Goal: Transaction & Acquisition: Download file/media

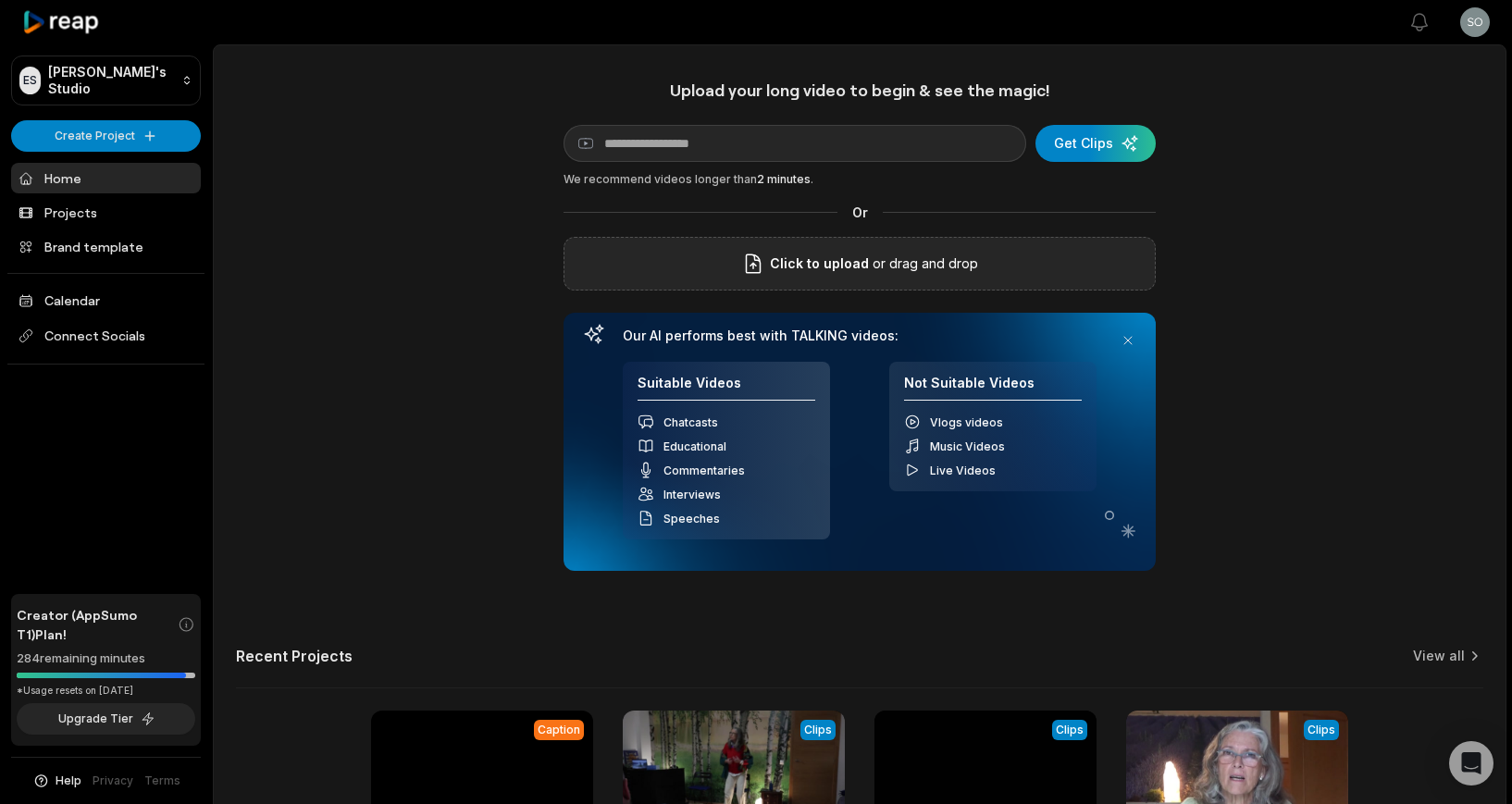
click at [814, 263] on span "Click to upload" at bounding box center [819, 264] width 99 height 22
click at [0, 0] on input "Click to upload" at bounding box center [0, 0] width 0 height 0
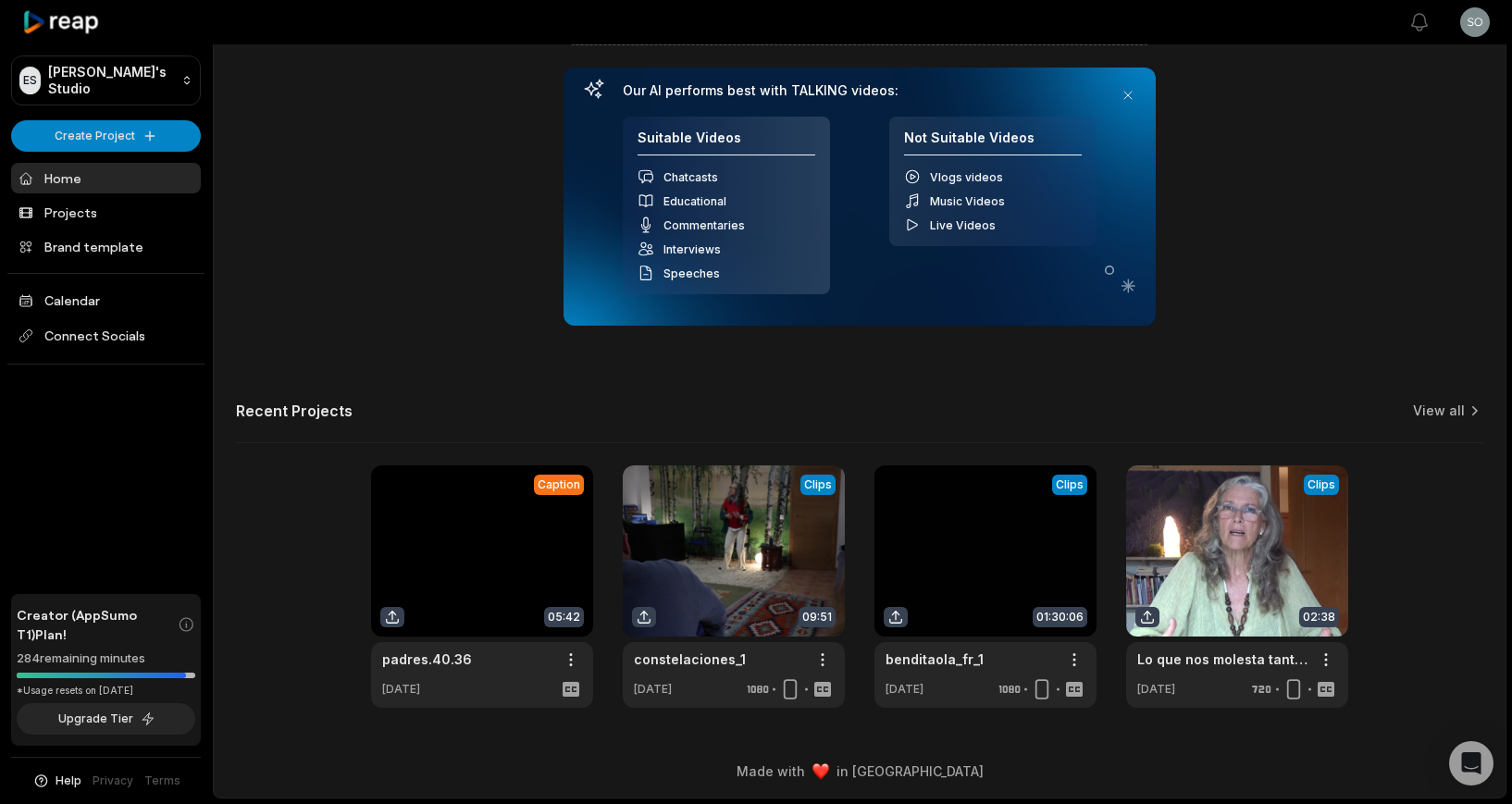
scroll to position [231, 0]
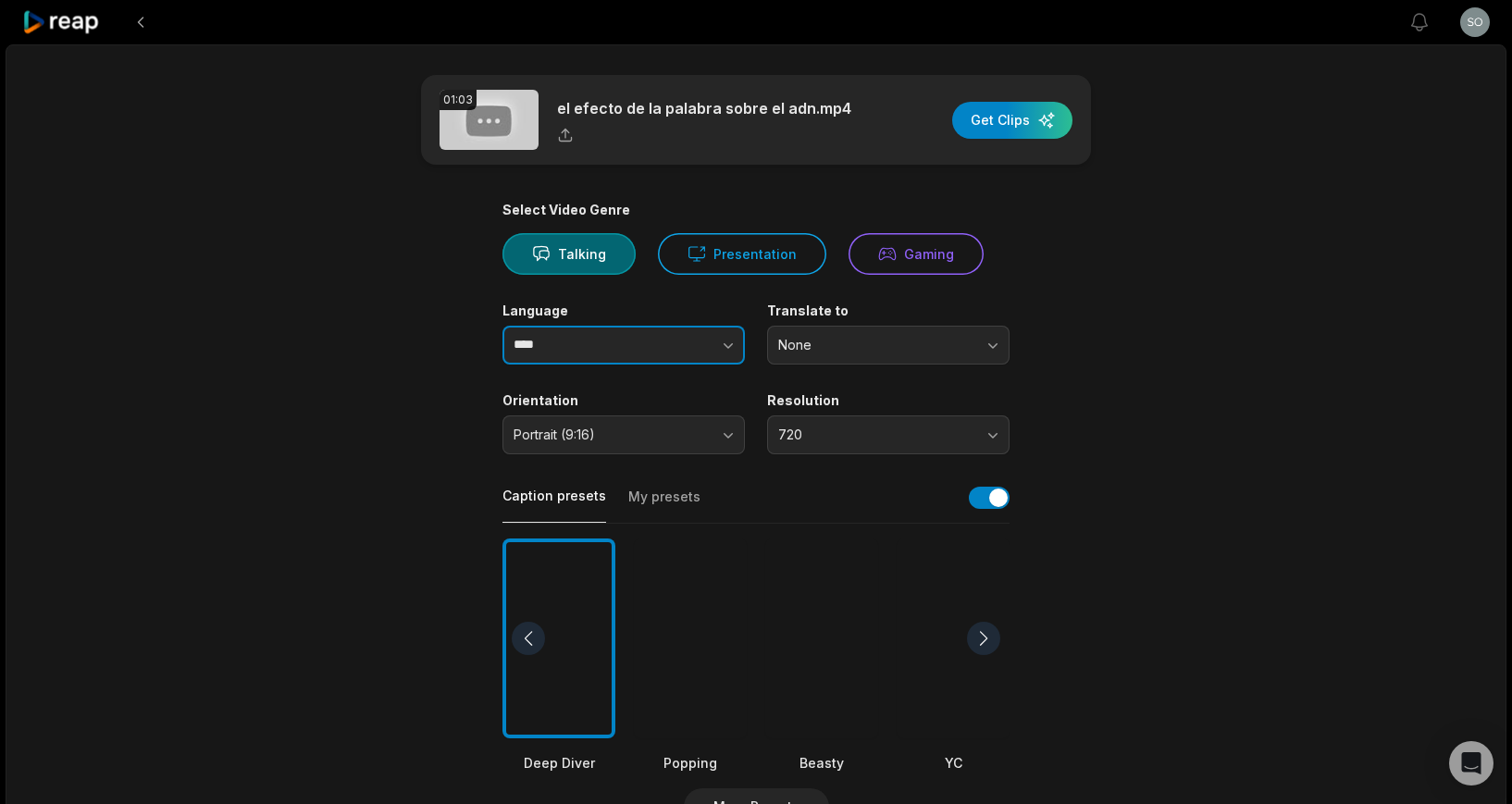
click at [636, 345] on input "****" at bounding box center [624, 345] width 242 height 39
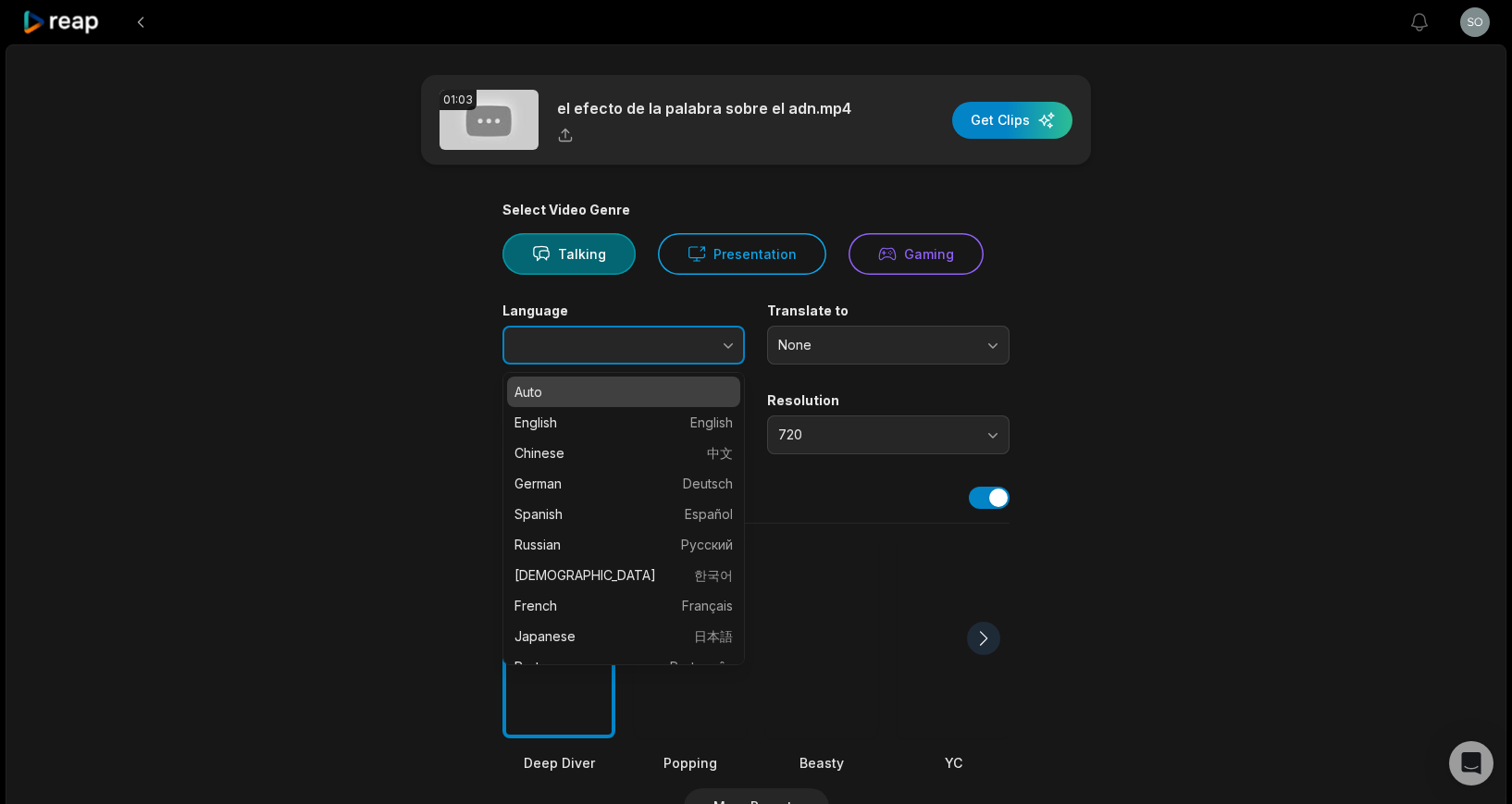
drag, startPoint x: 727, startPoint y: 344, endPoint x: 722, endPoint y: 353, distance: 10.3
click at [727, 344] on icon "button" at bounding box center [728, 345] width 19 height 19
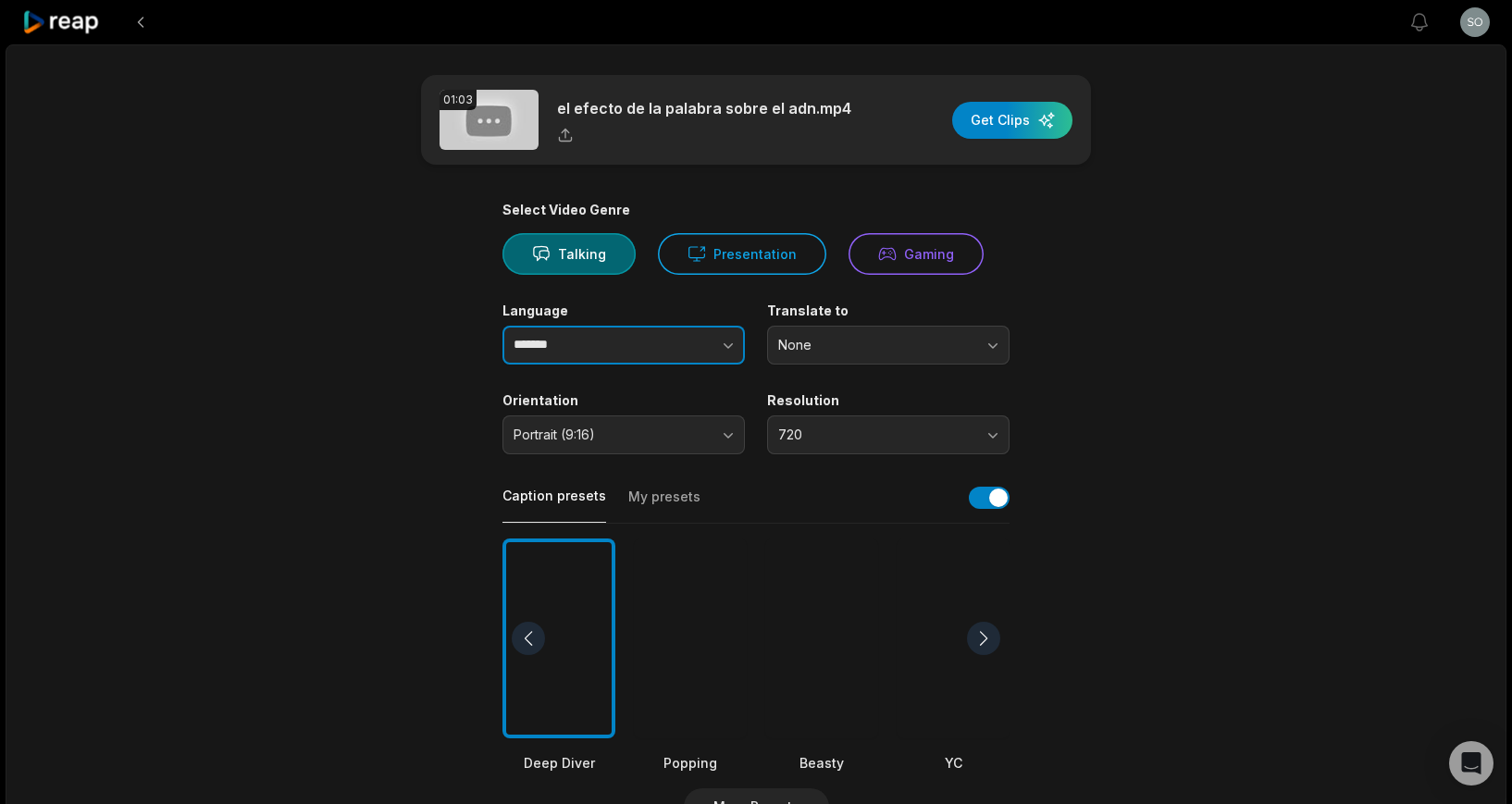
type input "*******"
click at [728, 435] on button "Portrait (9:16)" at bounding box center [624, 435] width 242 height 39
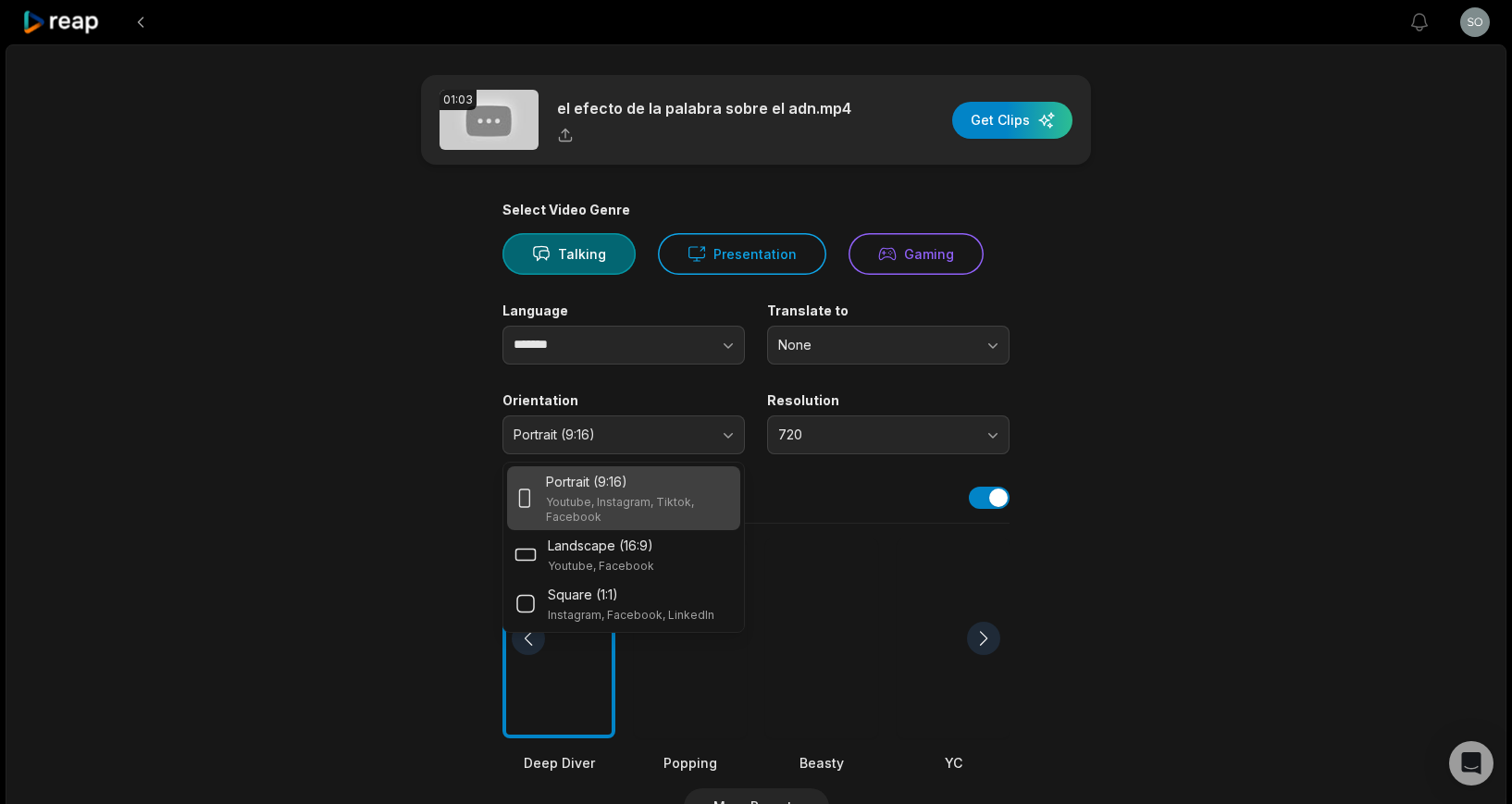
click at [635, 489] on div "Portrait (9:16)" at bounding box center [639, 481] width 187 height 20
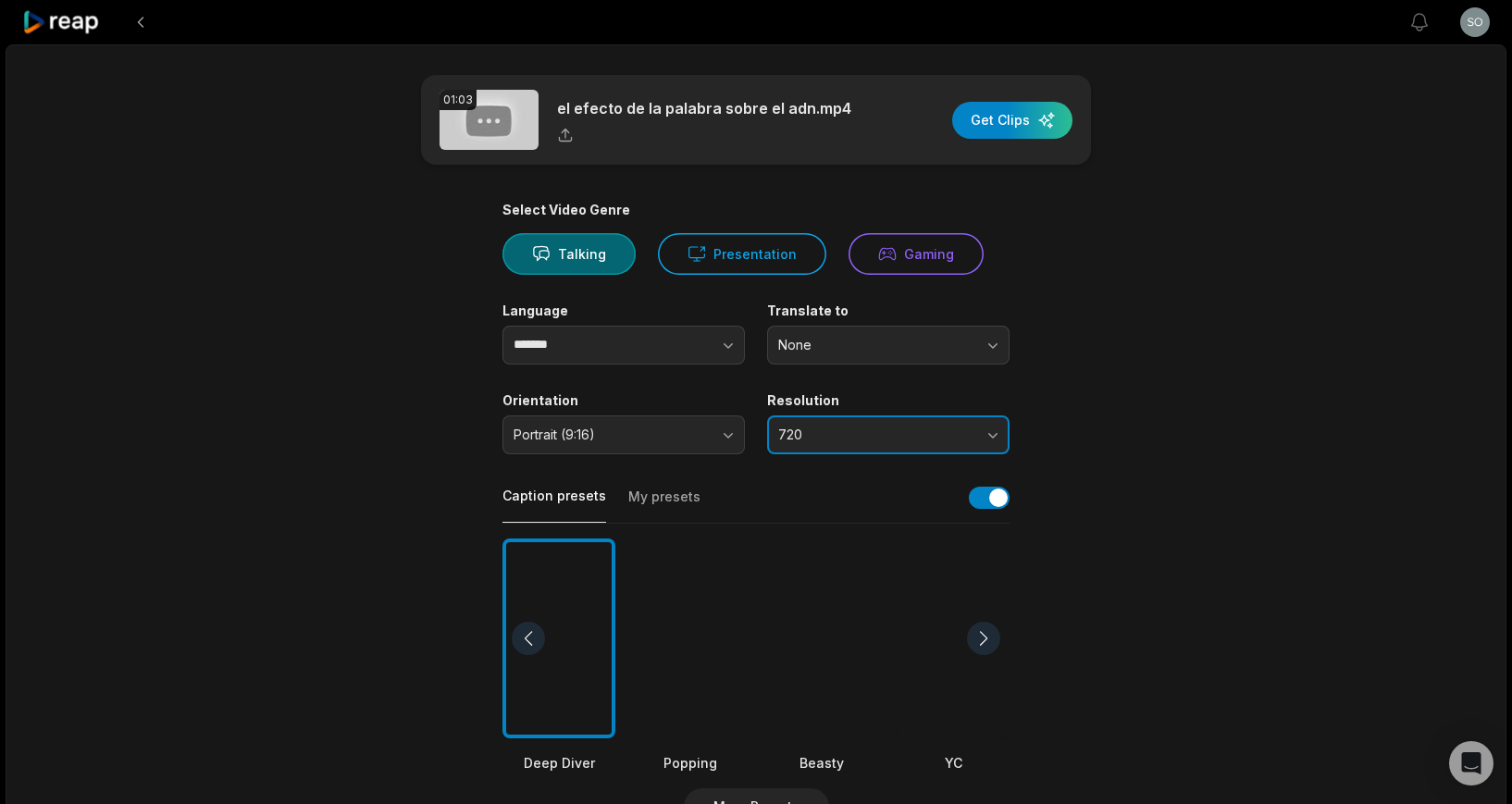
click at [991, 436] on button "720" at bounding box center [888, 435] width 242 height 39
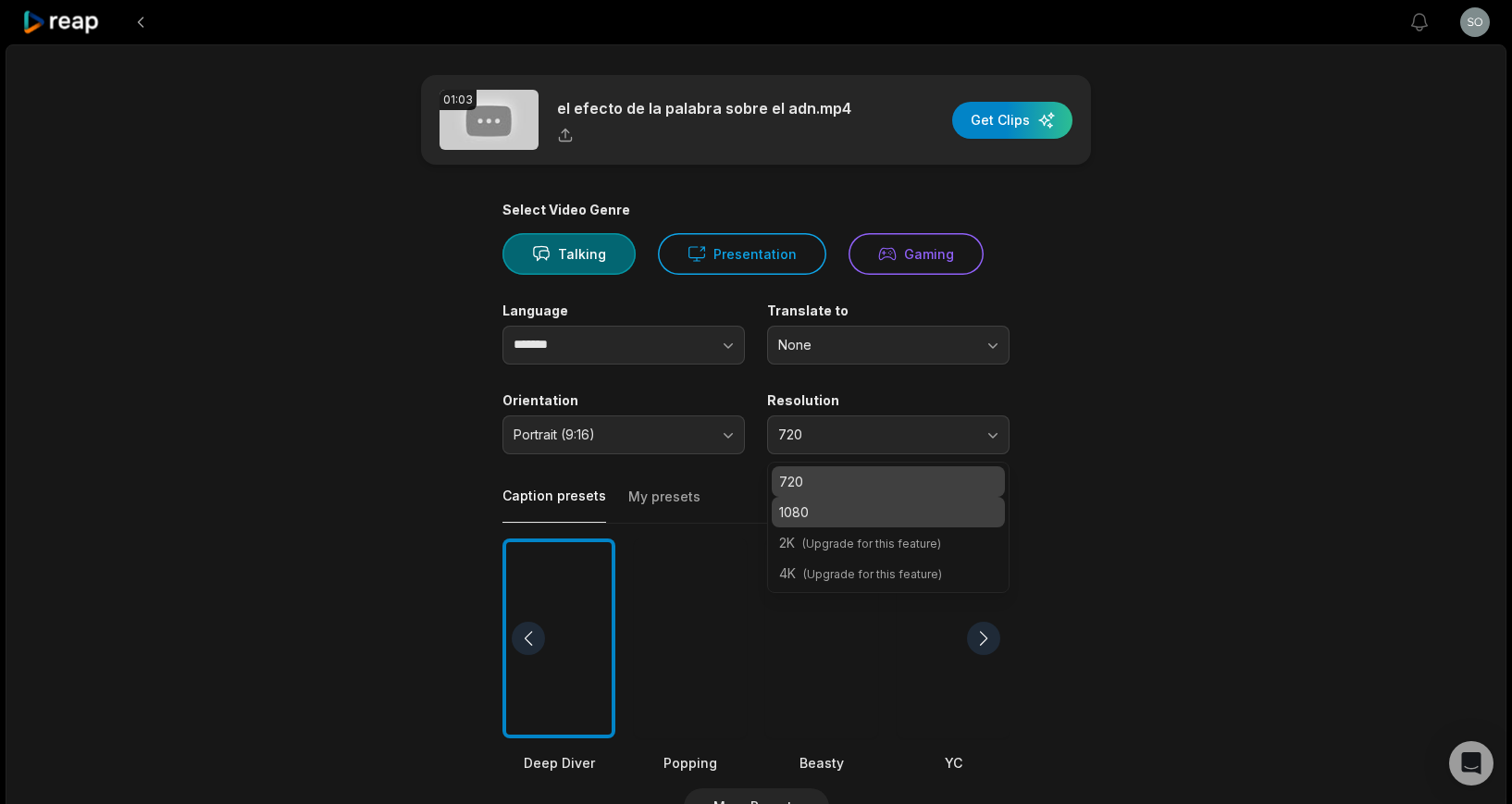
click at [970, 505] on p "1080" at bounding box center [888, 512] width 218 height 20
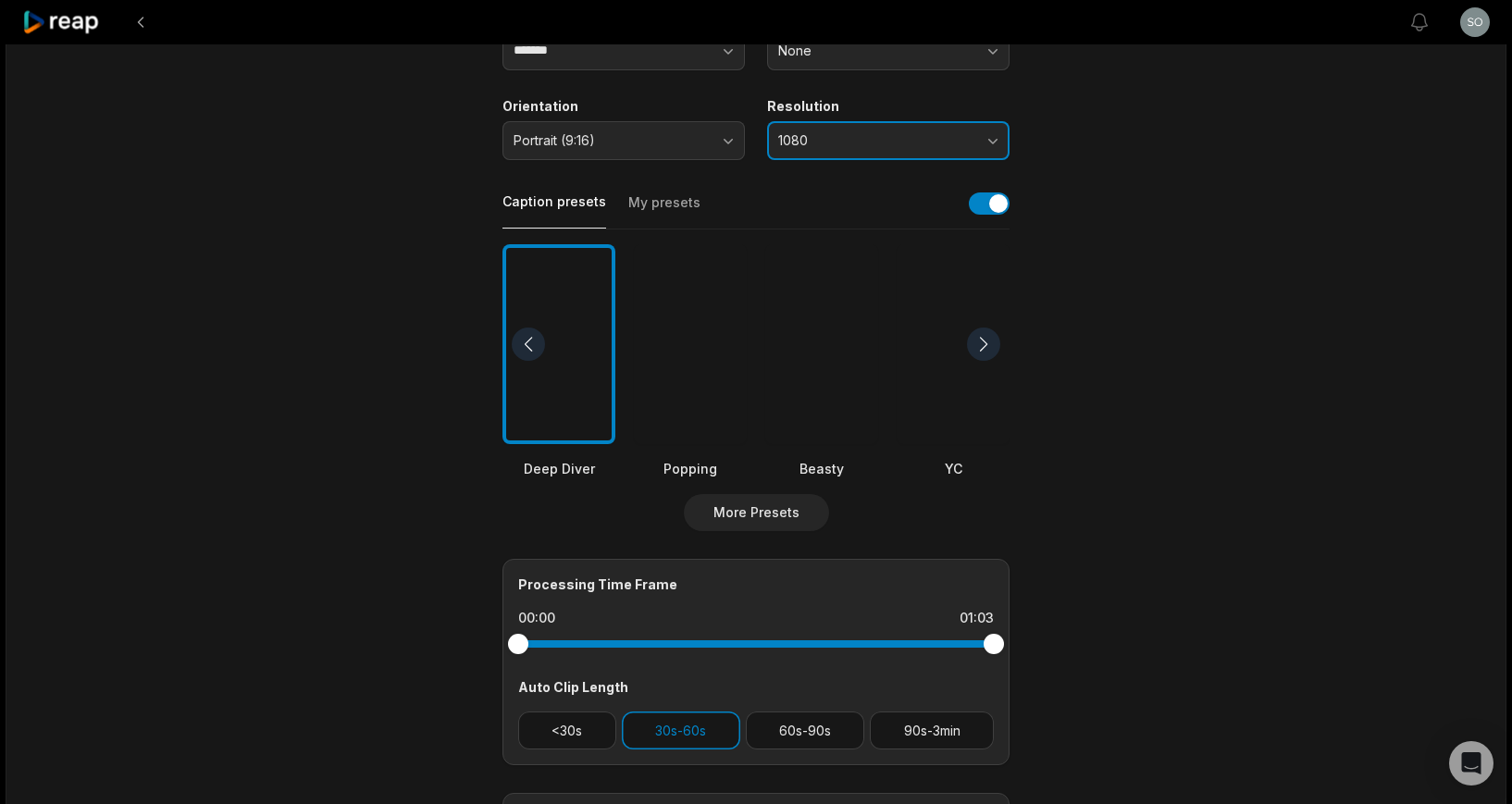
scroll to position [296, 0]
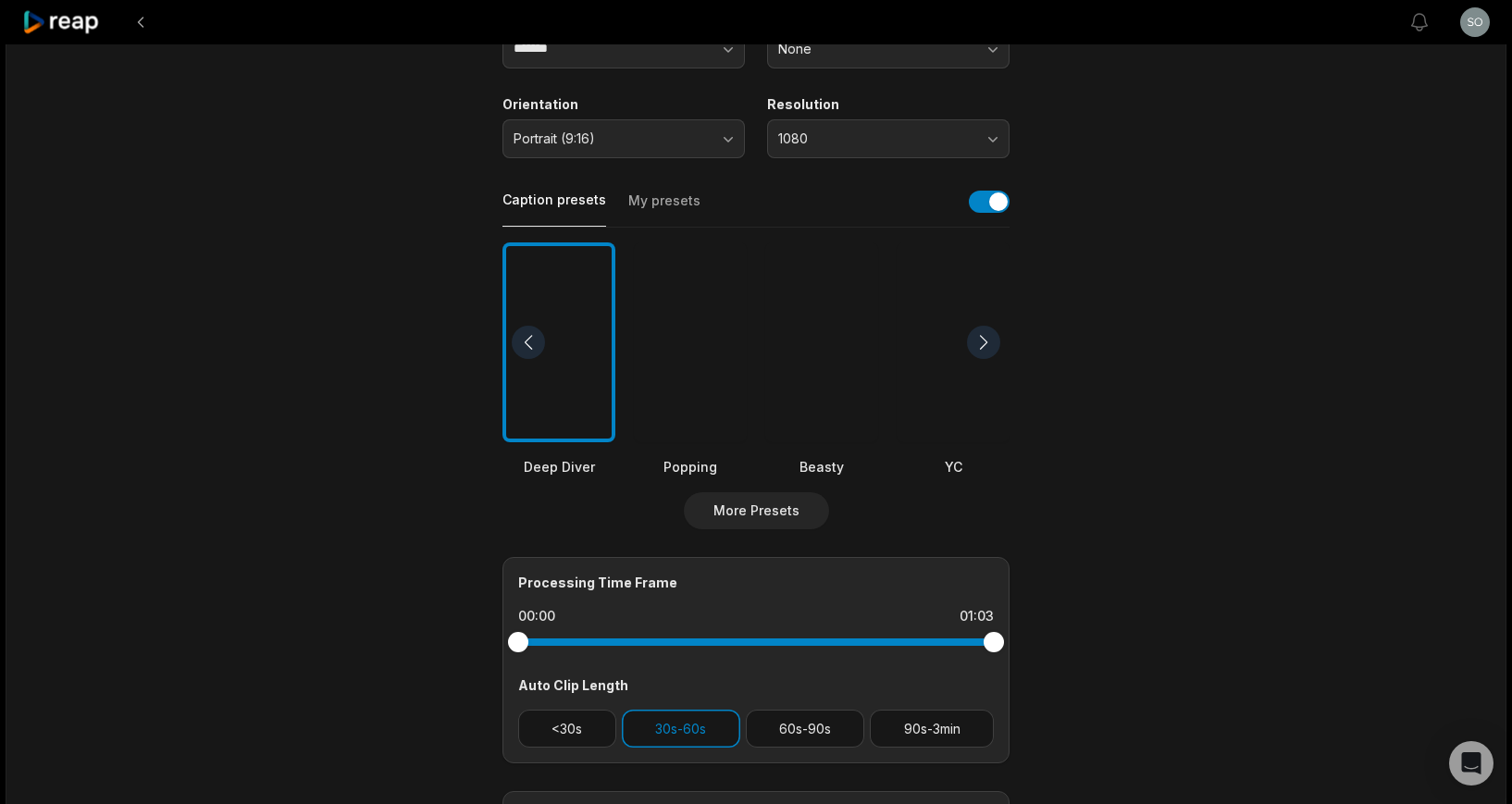
click at [652, 199] on button "My presets" at bounding box center [664, 210] width 72 height 36
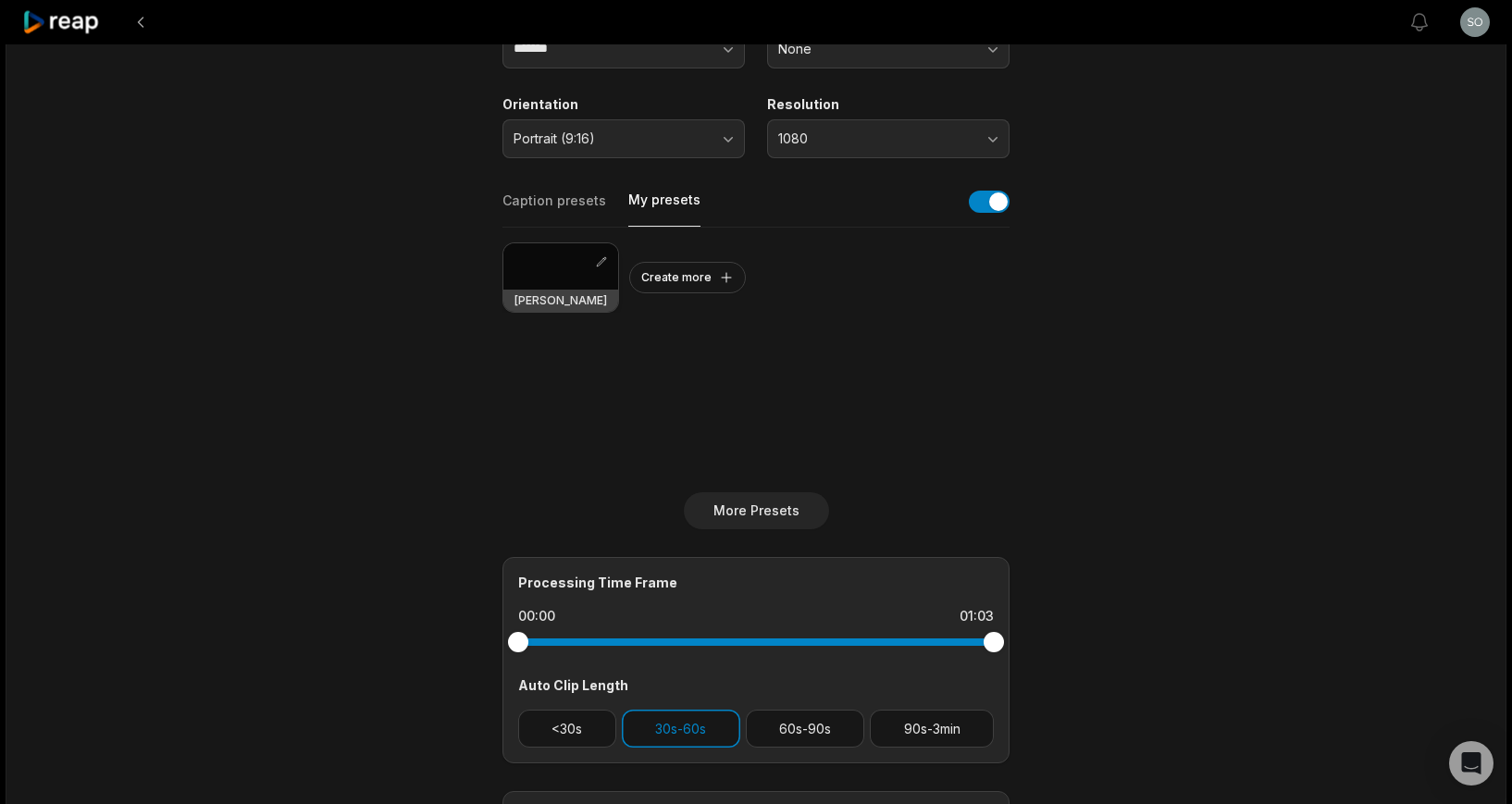
click at [542, 269] on div at bounding box center [561, 266] width 115 height 46
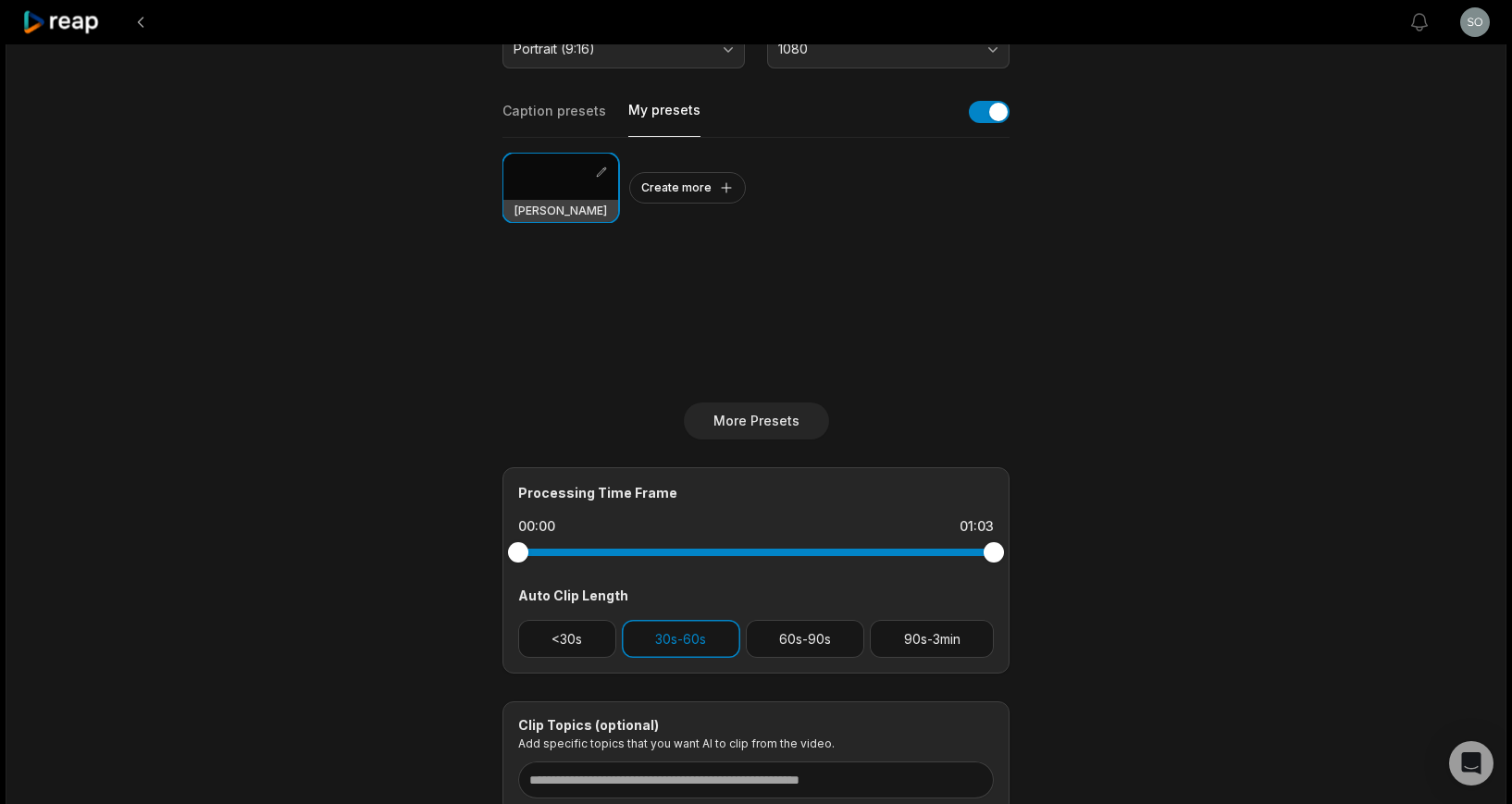
scroll to position [387, 0]
click at [685, 661] on div "Processing Time Frame 00:00 01:03 Auto Clip Length <30s 30s-60s 60s-90s 90s-3min" at bounding box center [756, 568] width 507 height 206
click at [712, 646] on button "30s-60s" at bounding box center [681, 636] width 119 height 38
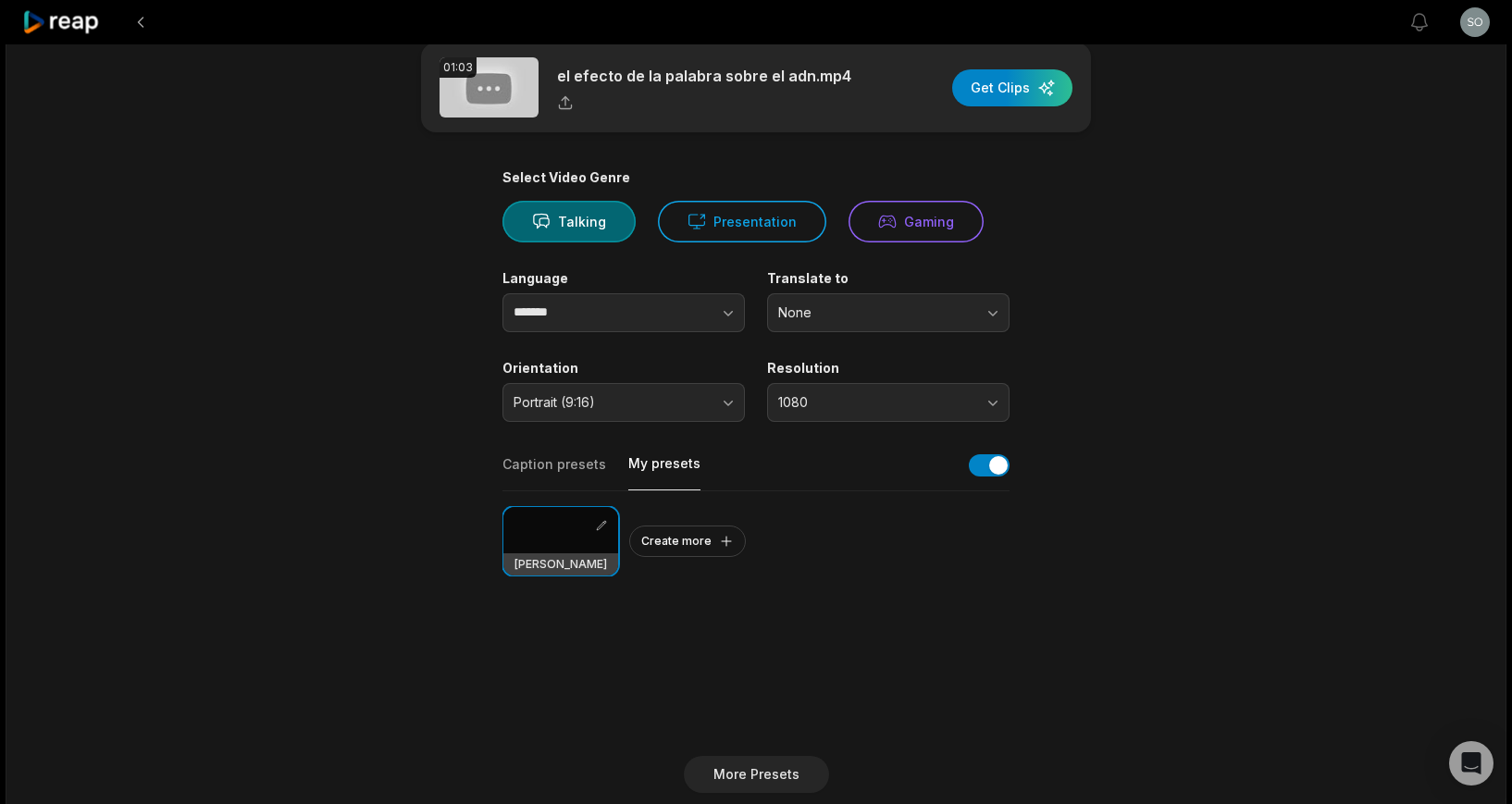
scroll to position [0, 0]
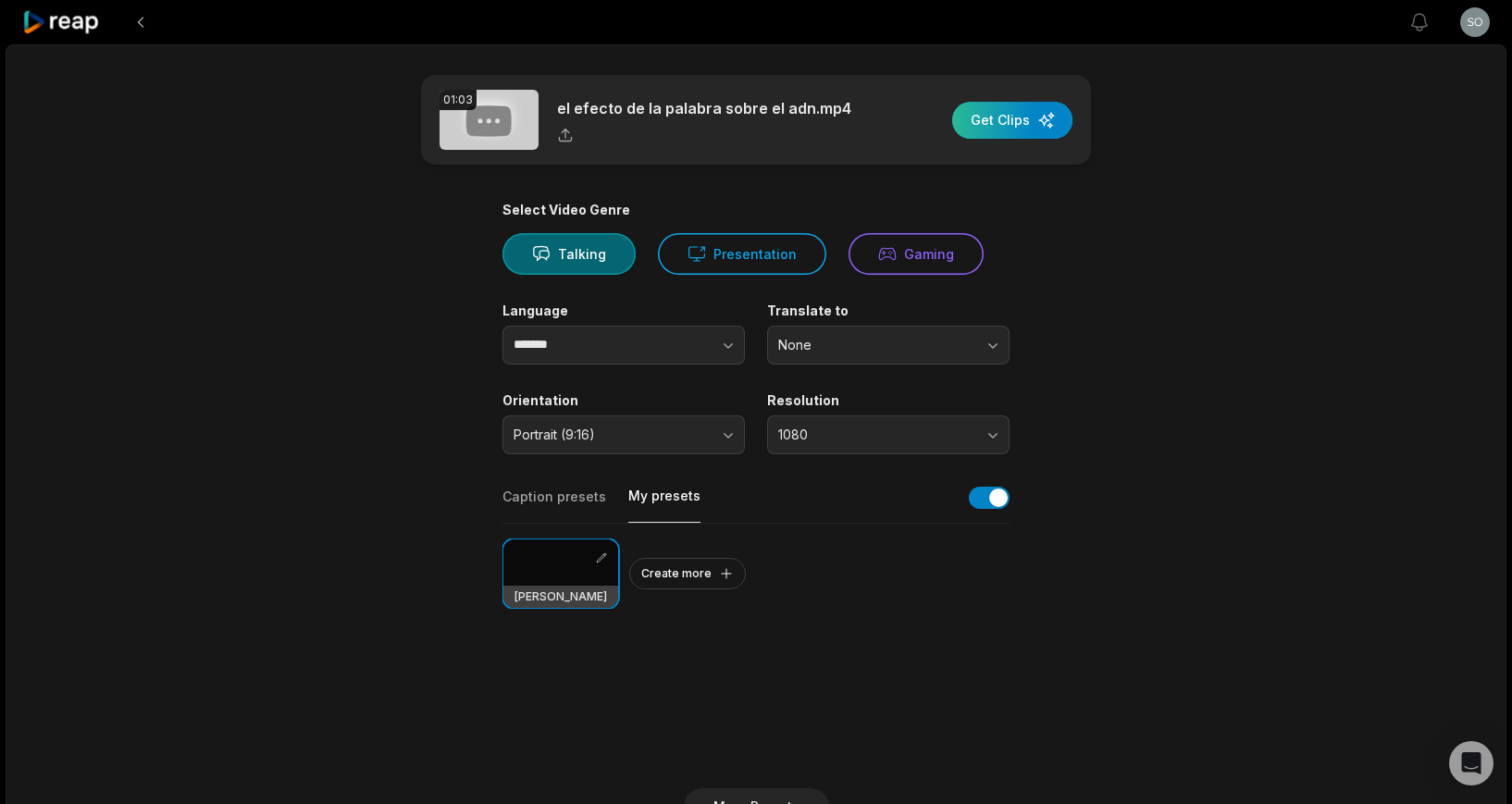
click at [1000, 124] on div "button" at bounding box center [1012, 121] width 120 height 37
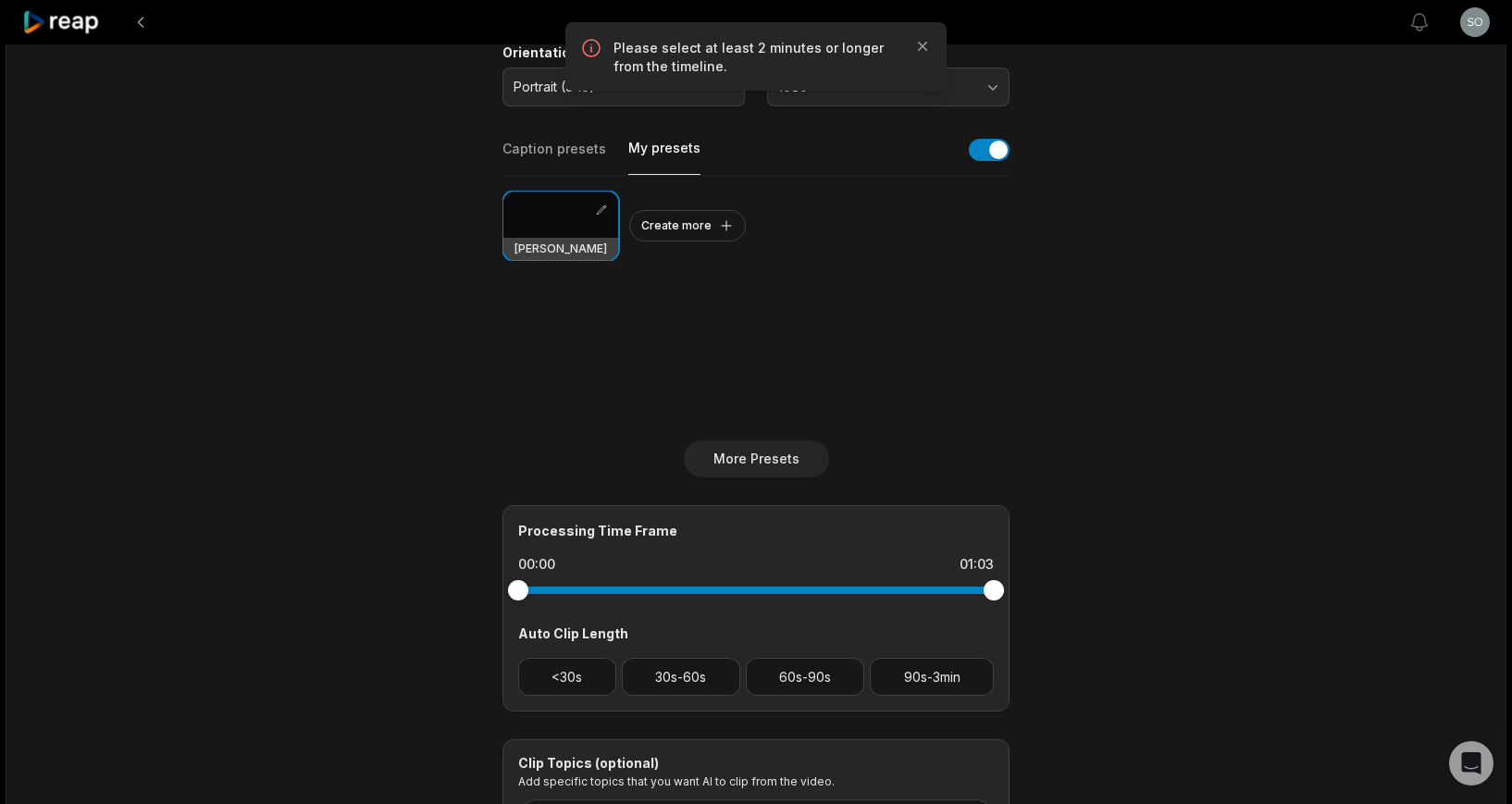
scroll to position [350, 0]
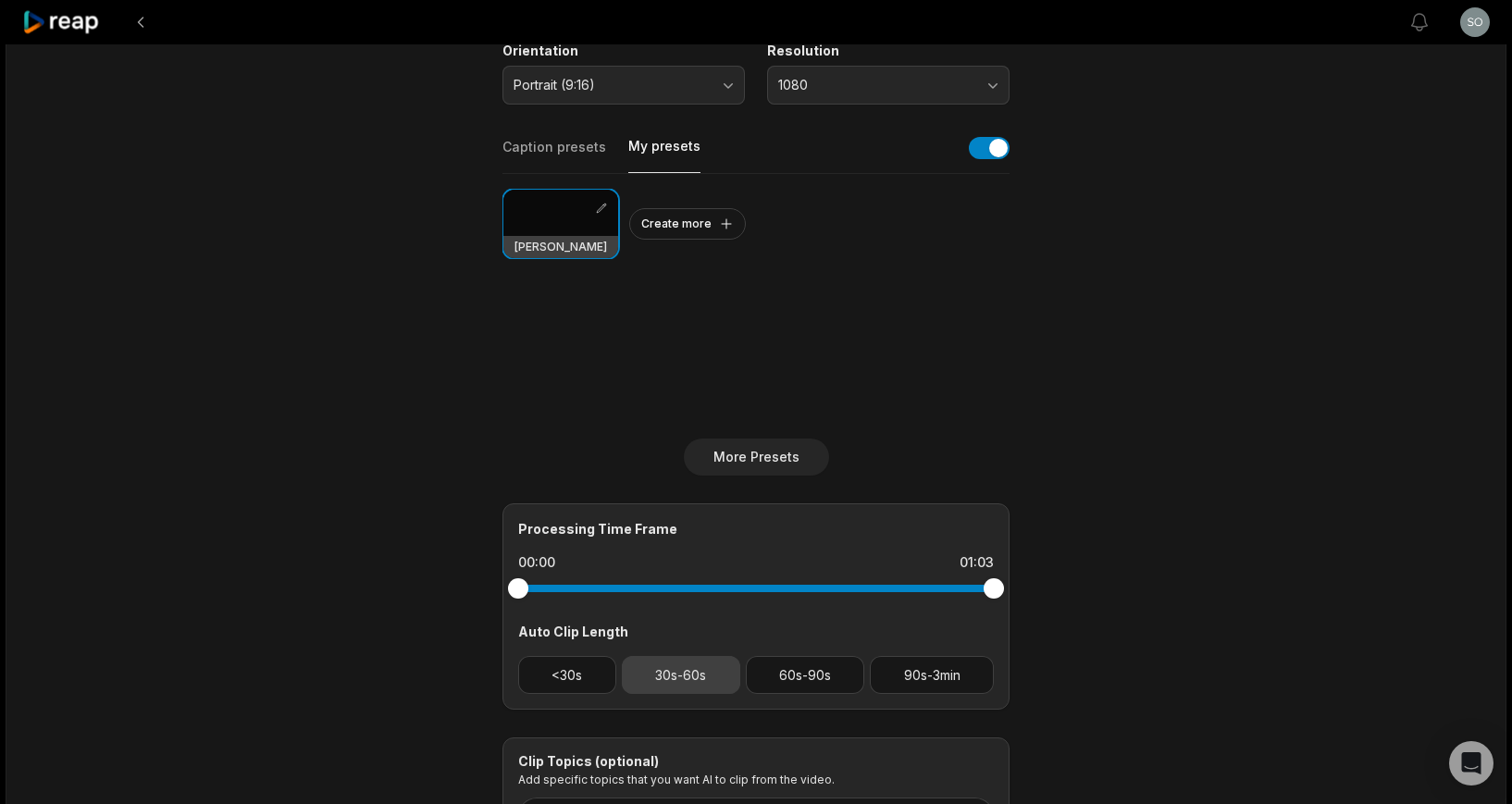
click at [703, 675] on button "30s-60s" at bounding box center [681, 675] width 119 height 38
click at [572, 666] on button "<30s" at bounding box center [567, 675] width 98 height 38
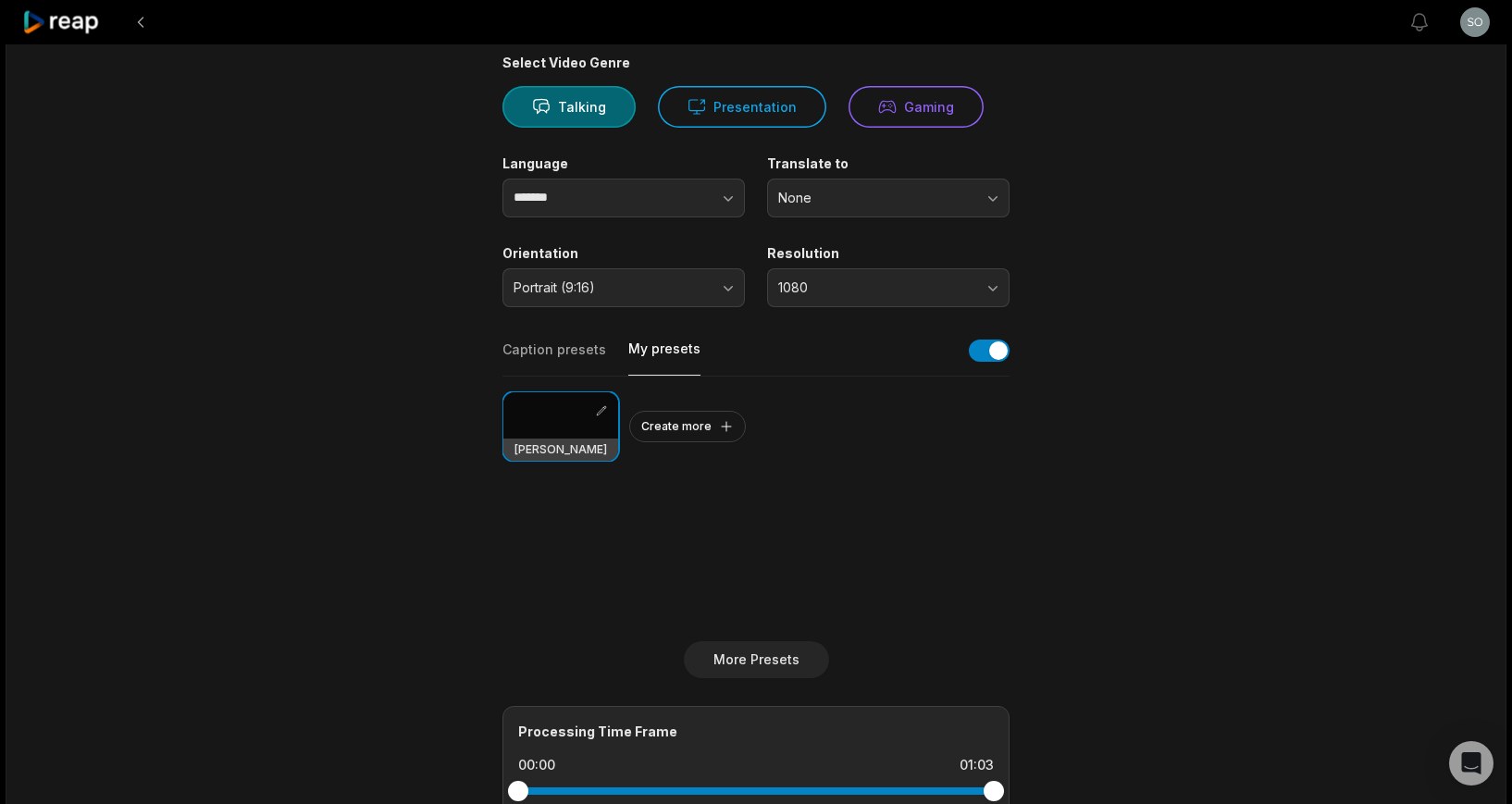
scroll to position [0, 0]
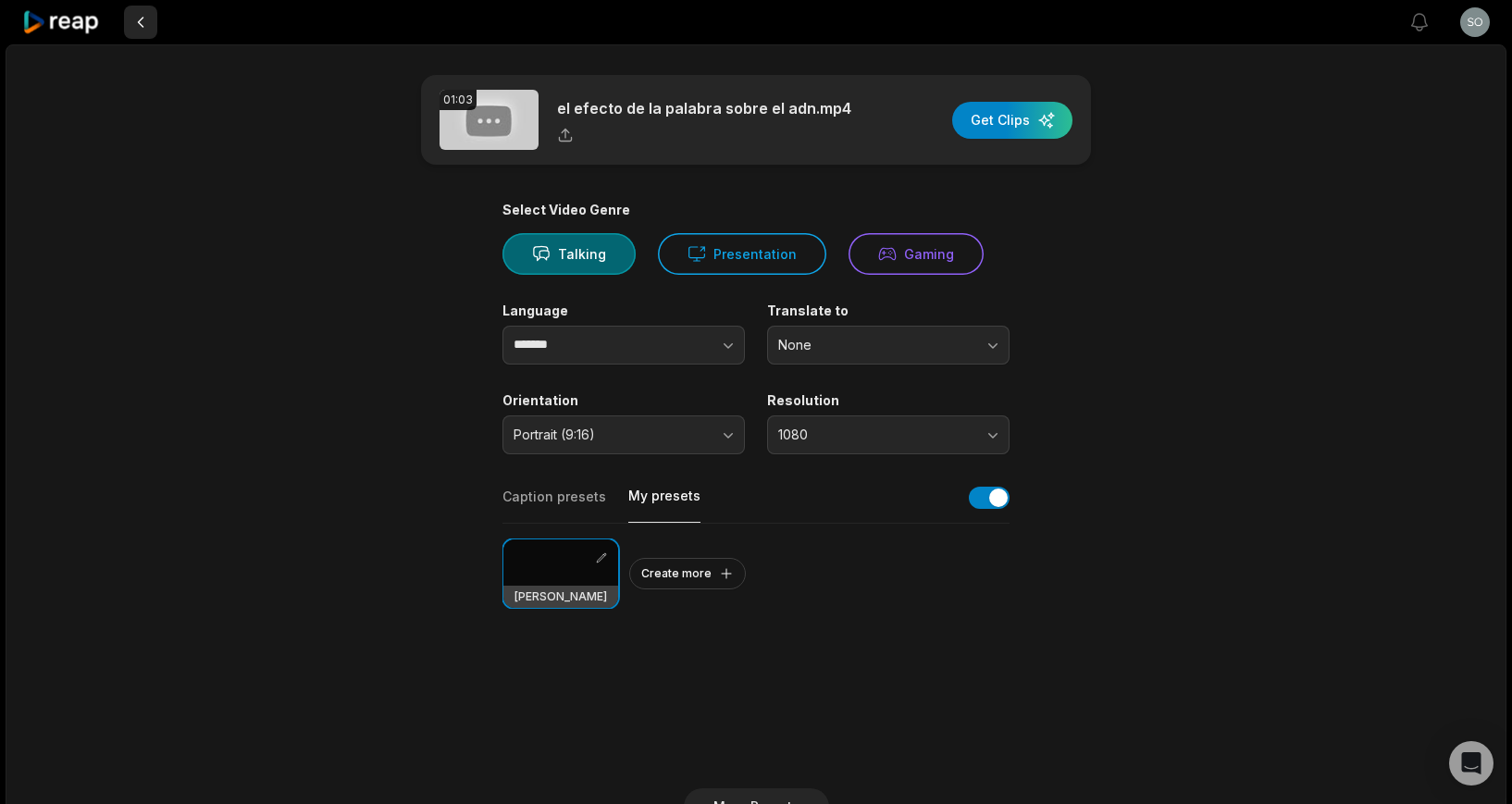
click at [141, 24] on button at bounding box center [140, 22] width 34 height 34
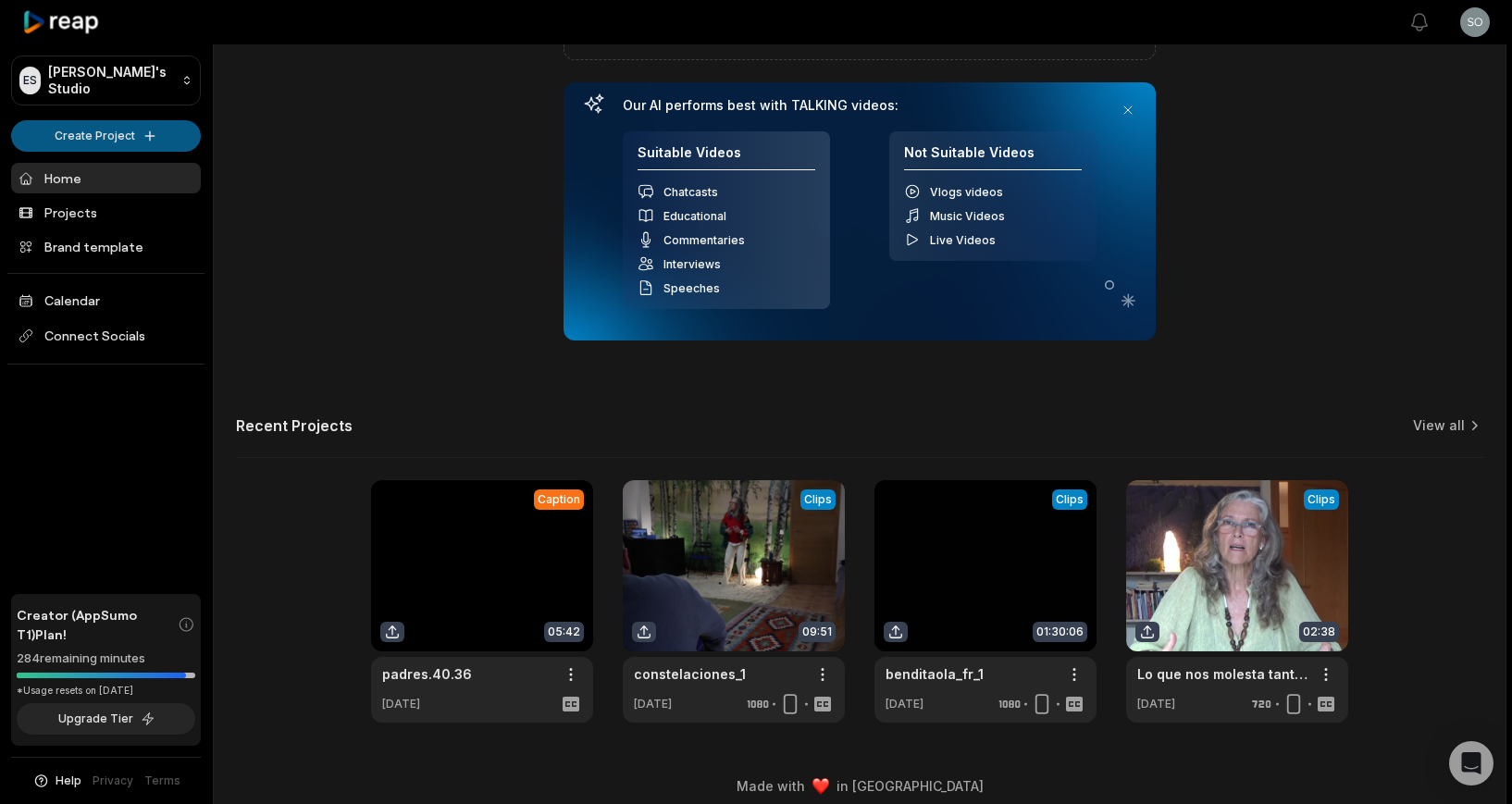
click at [142, 136] on html "ES Estherschmidt's Studio Create Project Home Projects Brand template Calendar …" at bounding box center [756, 171] width 1512 height 804
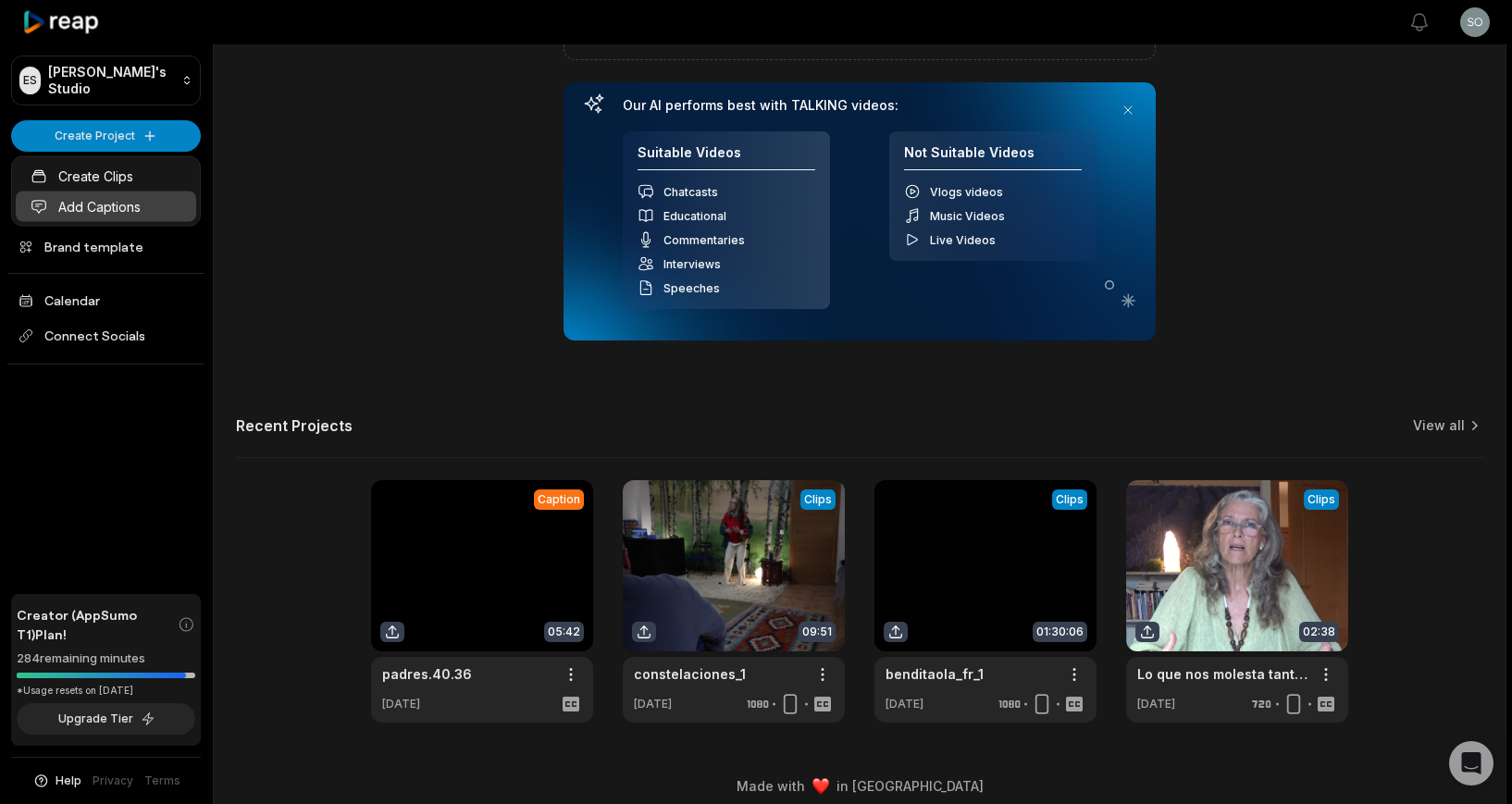
click at [131, 206] on link "Add Captions" at bounding box center [106, 207] width 181 height 31
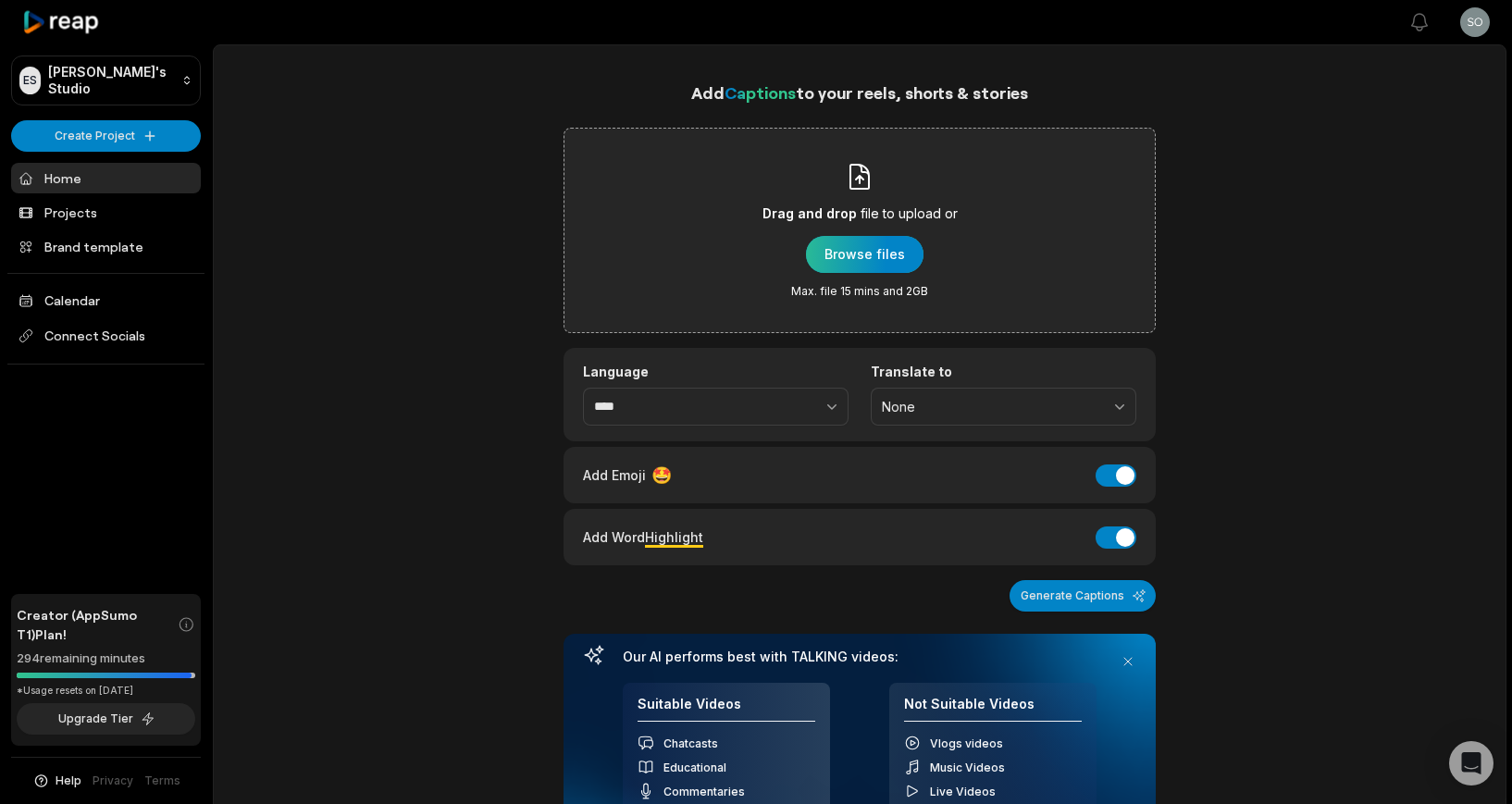
click at [847, 254] on div "button" at bounding box center [865, 255] width 118 height 37
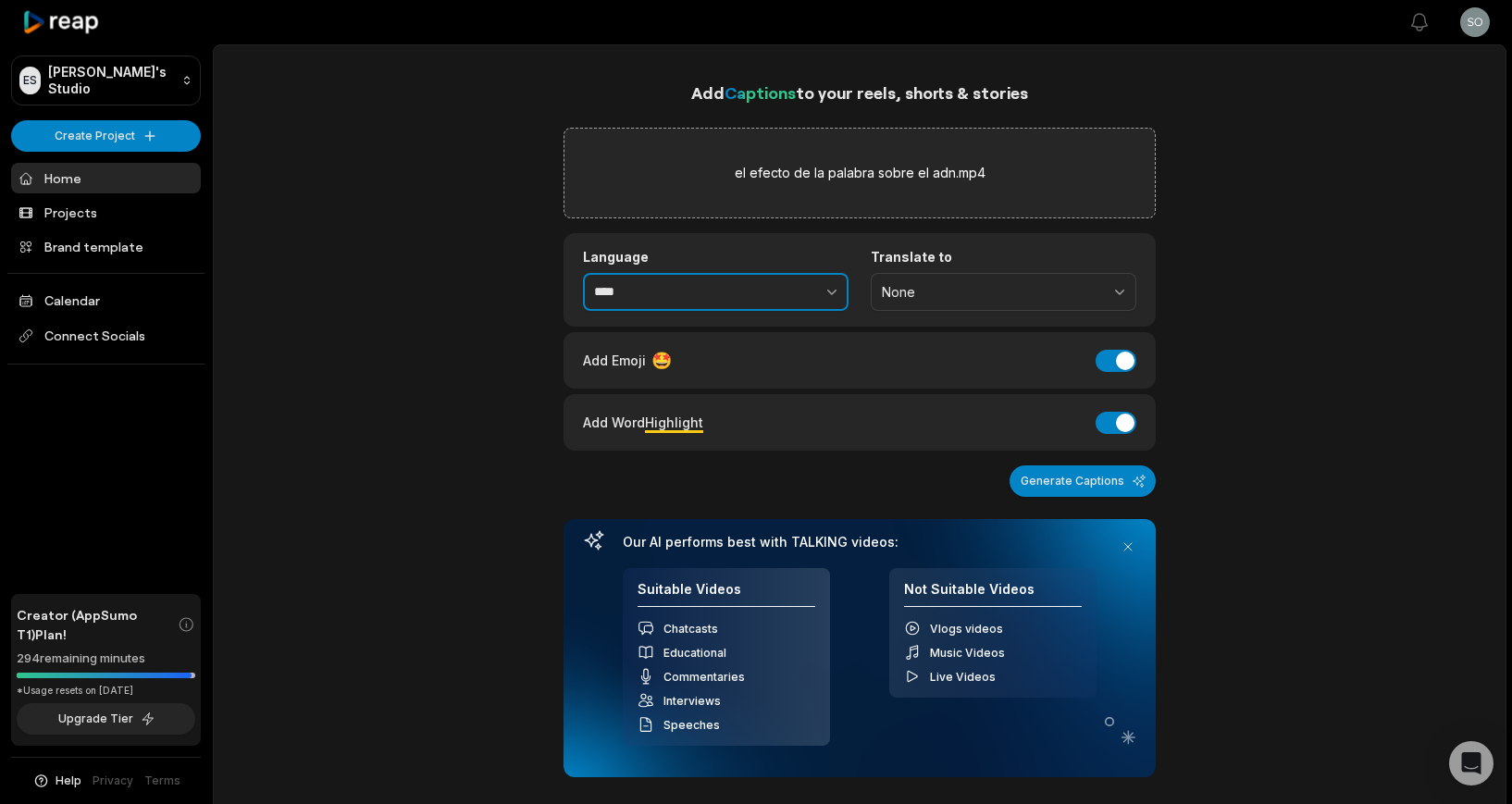
click at [666, 293] on input "****" at bounding box center [716, 293] width 266 height 39
drag, startPoint x: 600, startPoint y: 287, endPoint x: 533, endPoint y: 289, distance: 67.0
click at [515, 283] on div "Add Captions to your reels, shorts & stories el efecto de la palabra sobre el a…" at bounding box center [859, 620] width 1292 height 1080
type input "*******"
click at [1118, 423] on button "Add Word Highlight" at bounding box center [1115, 423] width 40 height 22
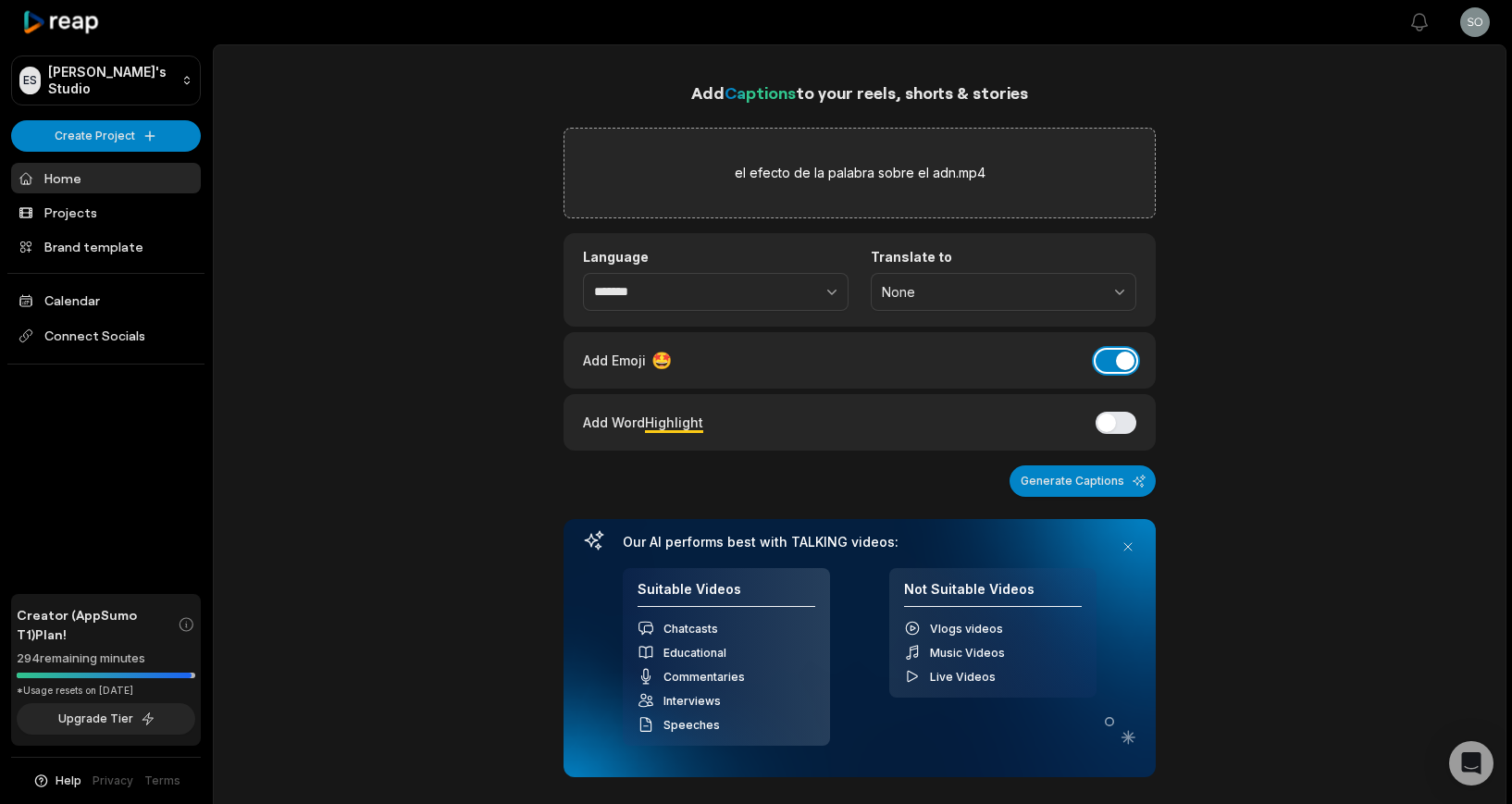
click at [1116, 360] on button "Add Emoji" at bounding box center [1115, 361] width 40 height 22
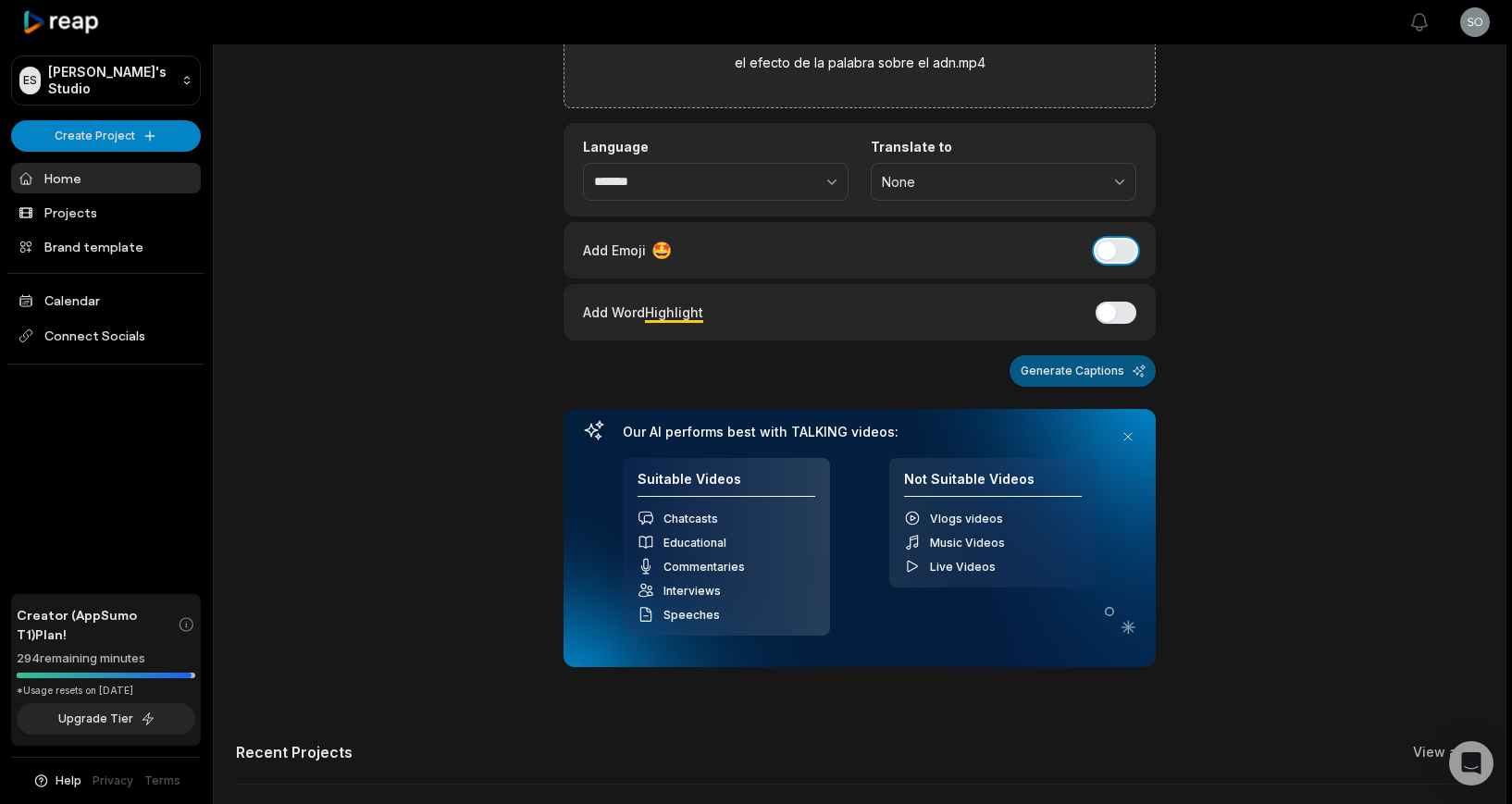
scroll to position [109, 0]
click at [1095, 373] on button "Generate Captions" at bounding box center [1082, 373] width 146 height 32
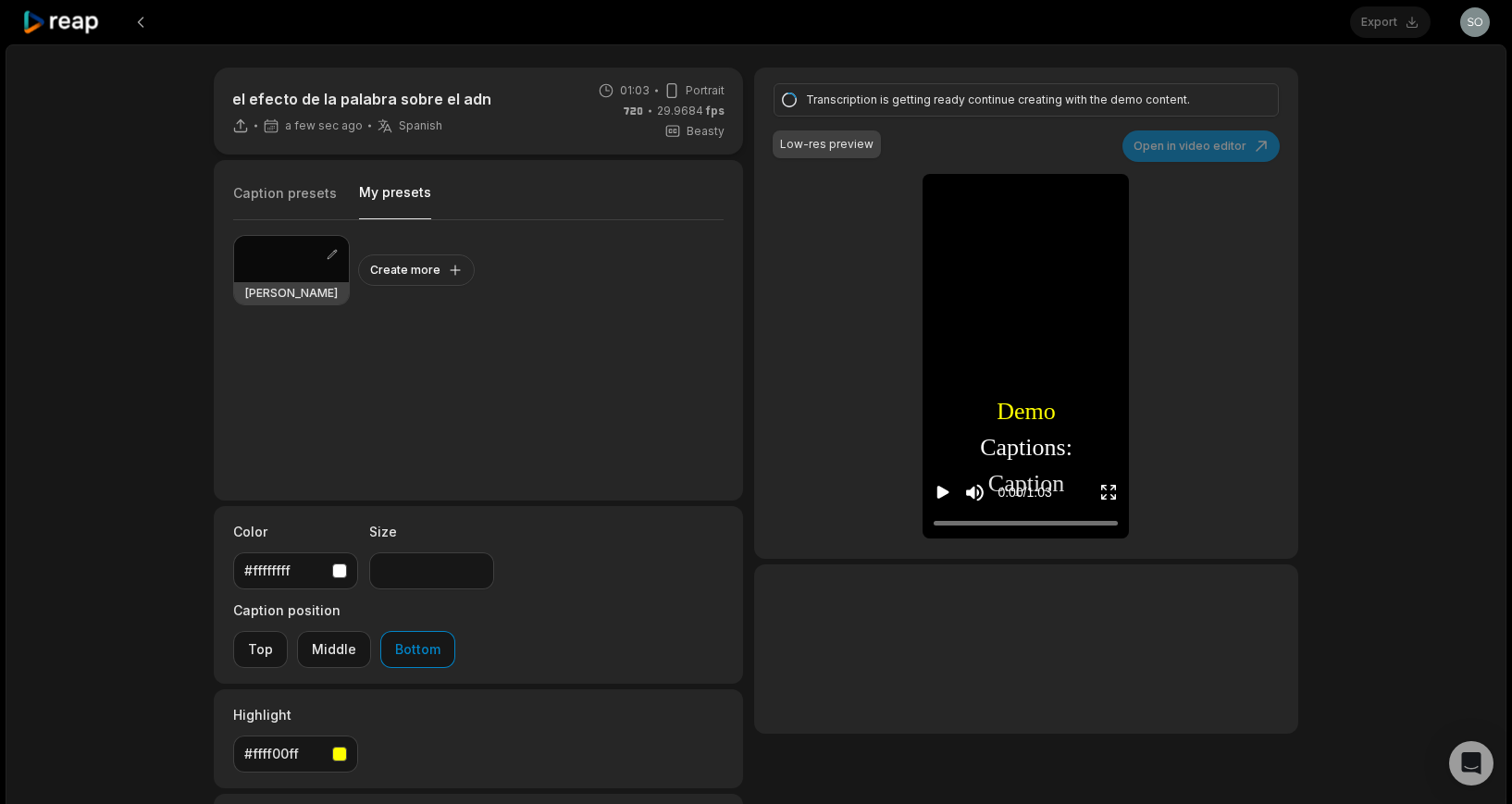
click at [376, 195] on button "My presets" at bounding box center [395, 201] width 72 height 37
click at [278, 264] on div at bounding box center [291, 258] width 115 height 46
click at [396, 575] on input "**" at bounding box center [431, 571] width 125 height 37
click at [279, 264] on div at bounding box center [291, 258] width 115 height 46
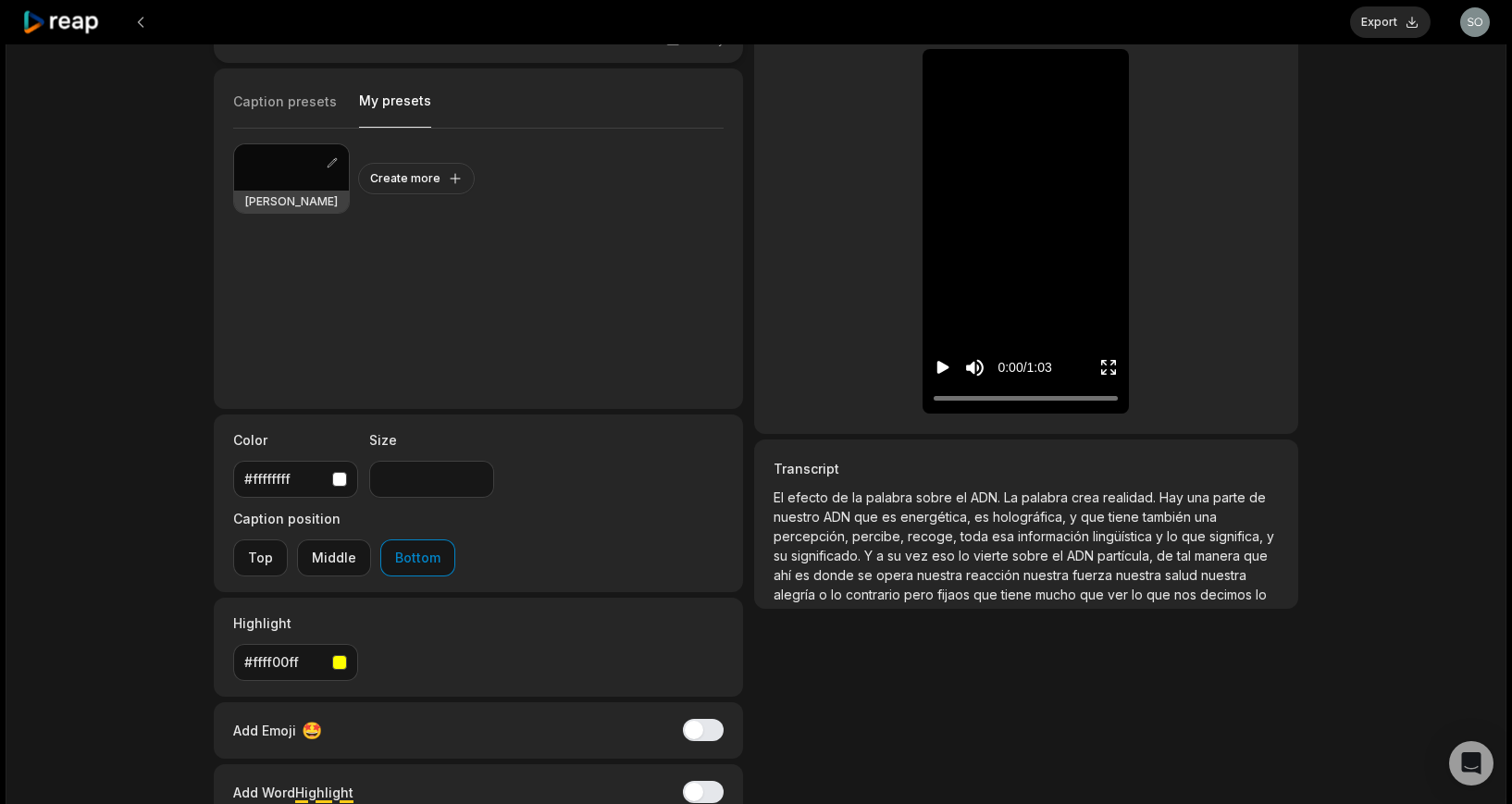
scroll to position [88, 0]
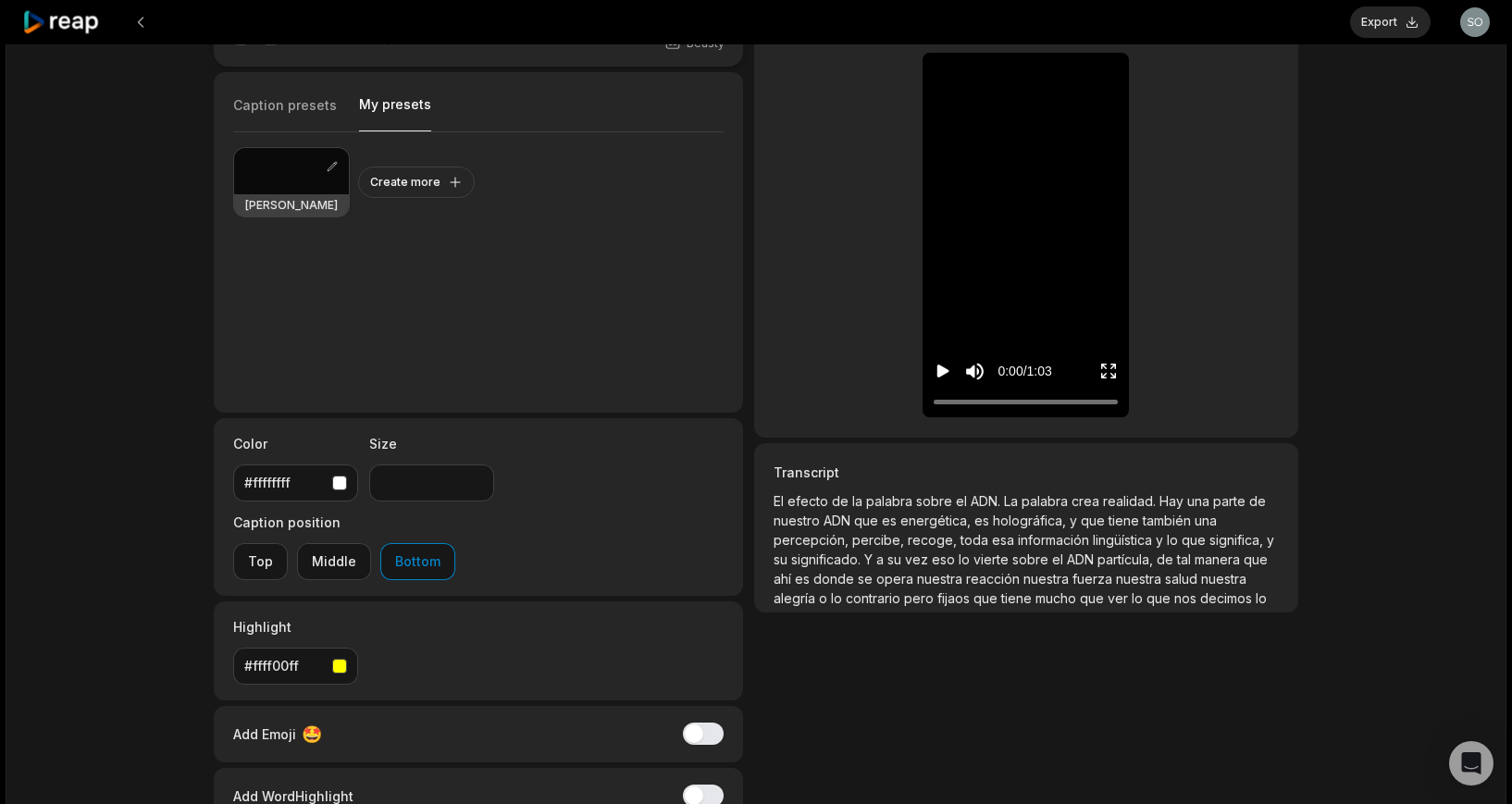
click at [289, 172] on div at bounding box center [291, 170] width 115 height 46
click at [280, 174] on div at bounding box center [291, 170] width 115 height 46
drag, startPoint x: 398, startPoint y: 486, endPoint x: 366, endPoint y: 474, distance: 34.2
click at [366, 474] on div "Color #ffffffff Size ** Caption position Top Middle Bottom" at bounding box center [477, 507] width 529 height 178
click at [881, 537] on span "percibe," at bounding box center [879, 539] width 55 height 16
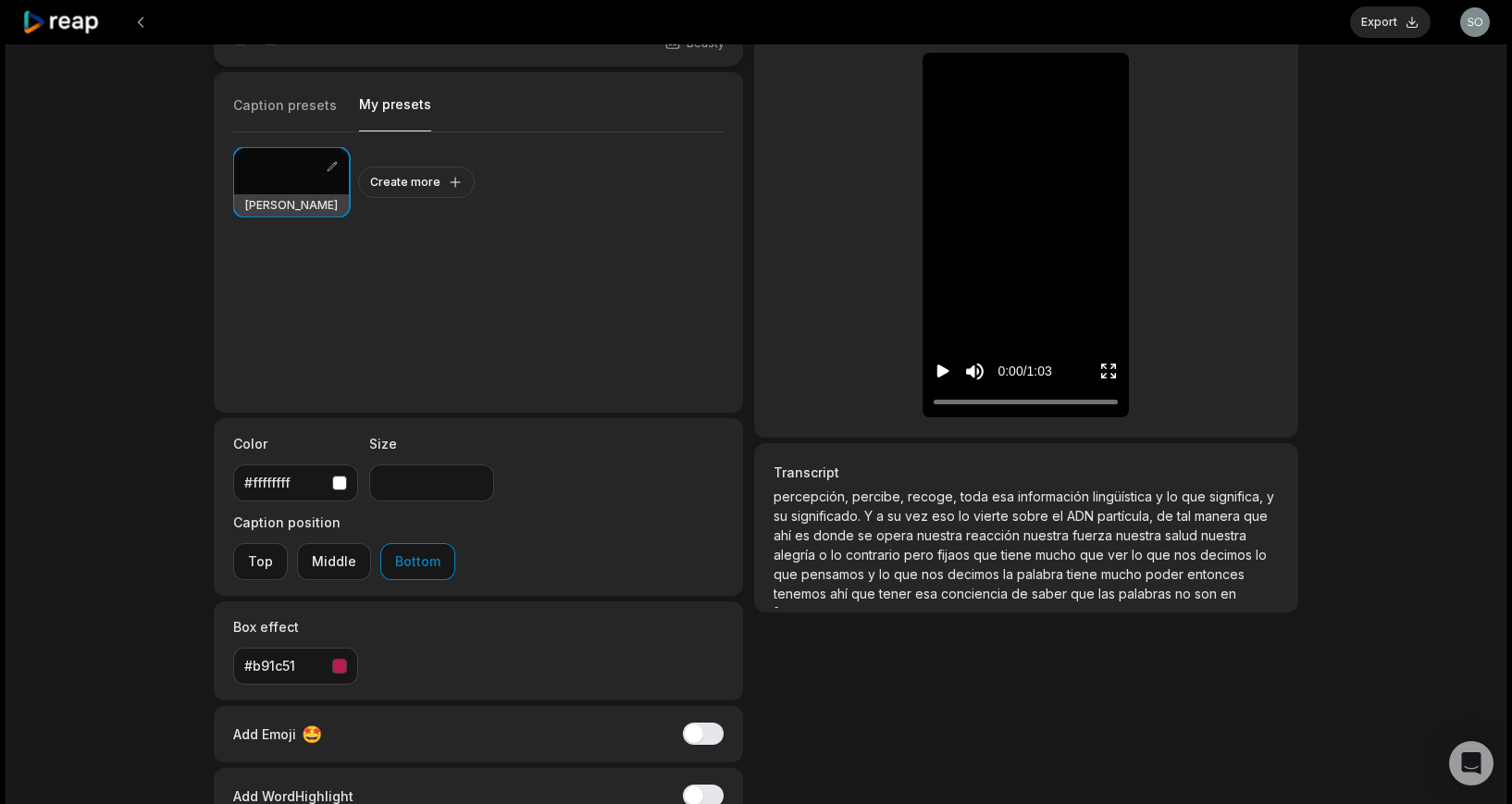
scroll to position [73, 0]
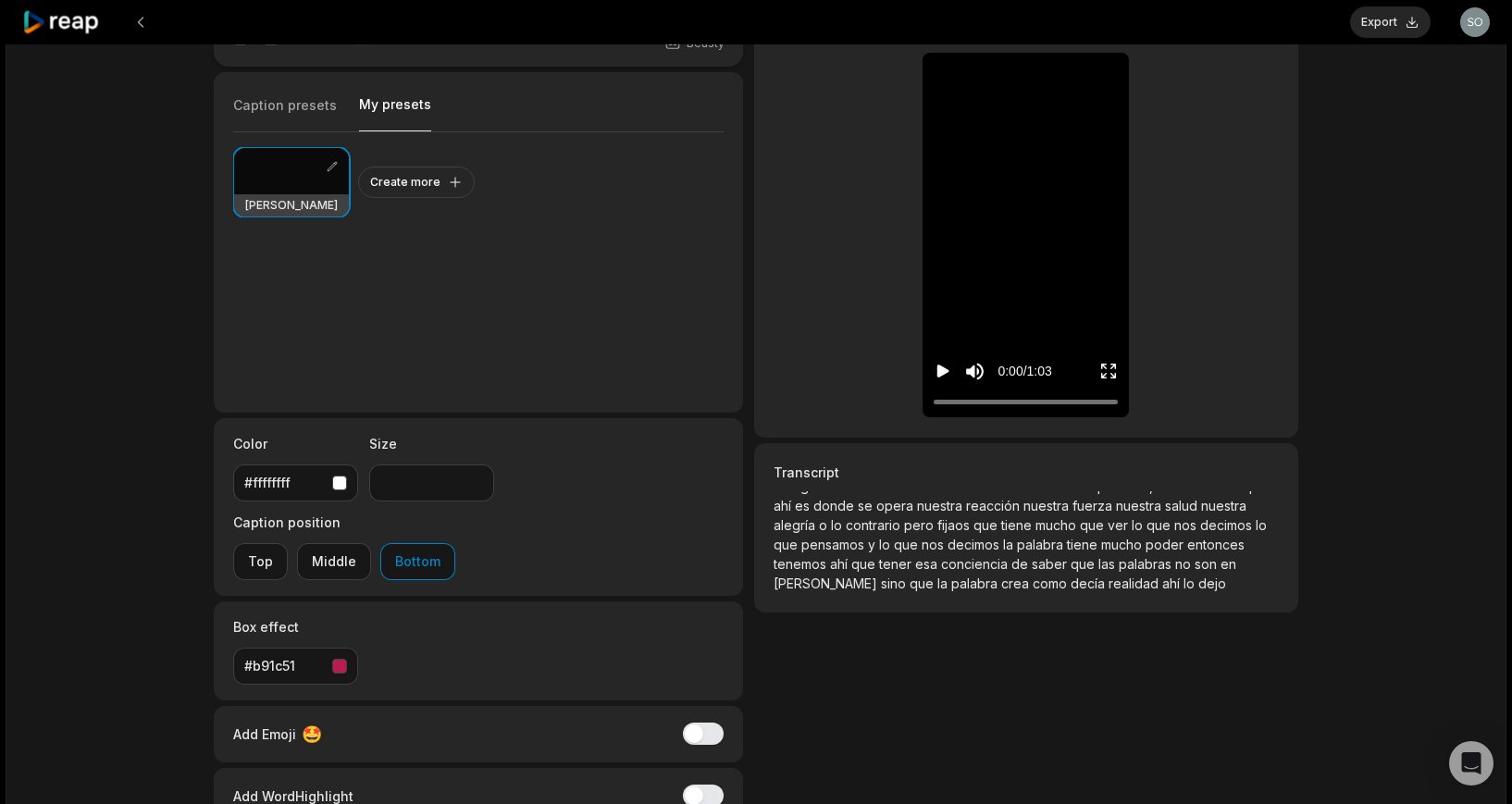
click at [939, 369] on icon "Play video" at bounding box center [943, 371] width 19 height 19
click at [940, 372] on icon "Pause video" at bounding box center [939, 371] width 3 height 13
click at [691, 784] on button "Add Word Highlight" at bounding box center [702, 796] width 40 height 22
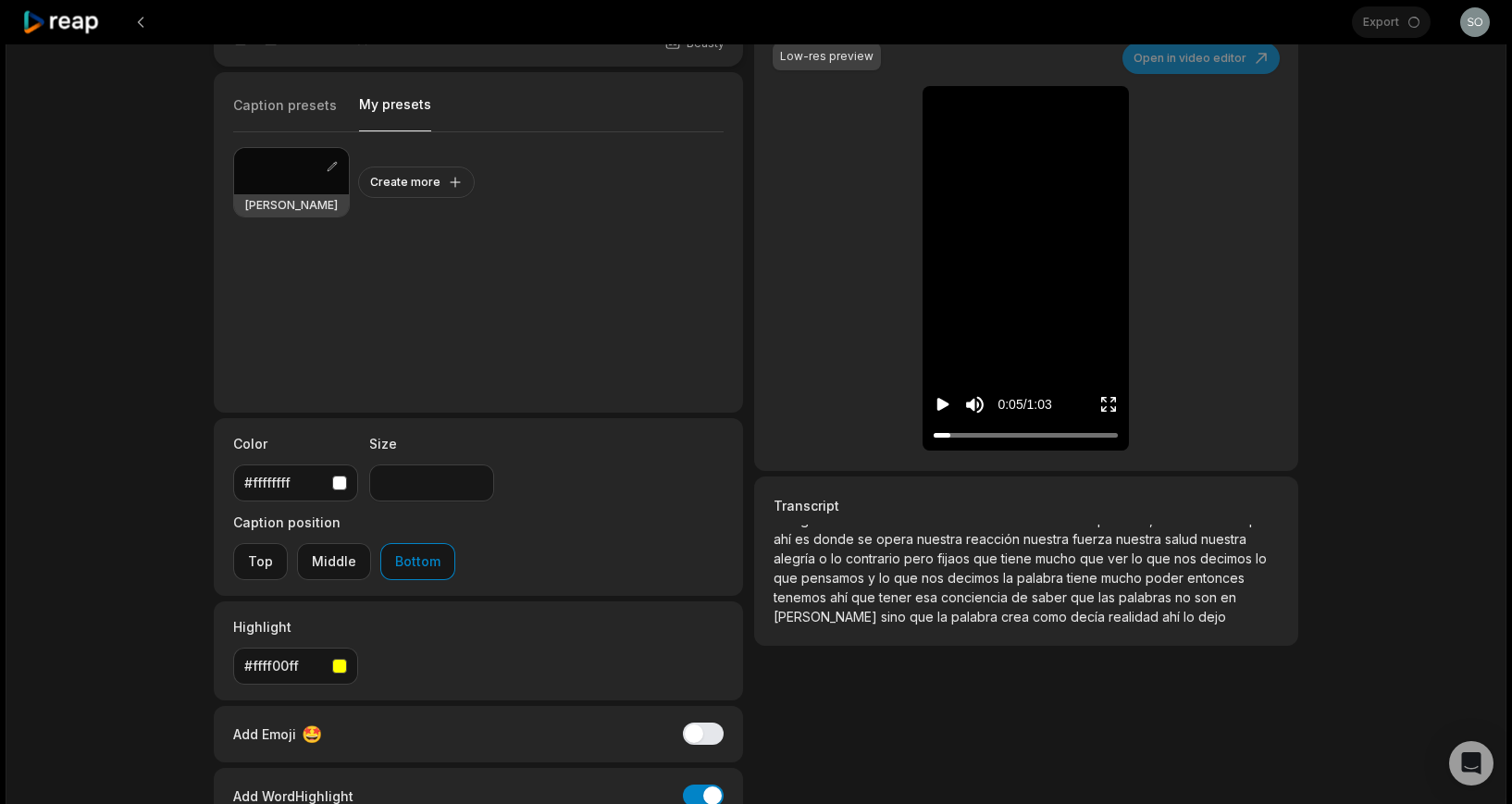
click at [937, 402] on icon "Play video" at bounding box center [943, 405] width 12 height 13
click at [271, 178] on div at bounding box center [291, 170] width 115 height 46
drag, startPoint x: 400, startPoint y: 490, endPoint x: 371, endPoint y: 485, distance: 29.4
click at [358, 480] on div "Color #ffffffff Size ** Caption position Top Middle Bottom" at bounding box center [477, 507] width 529 height 178
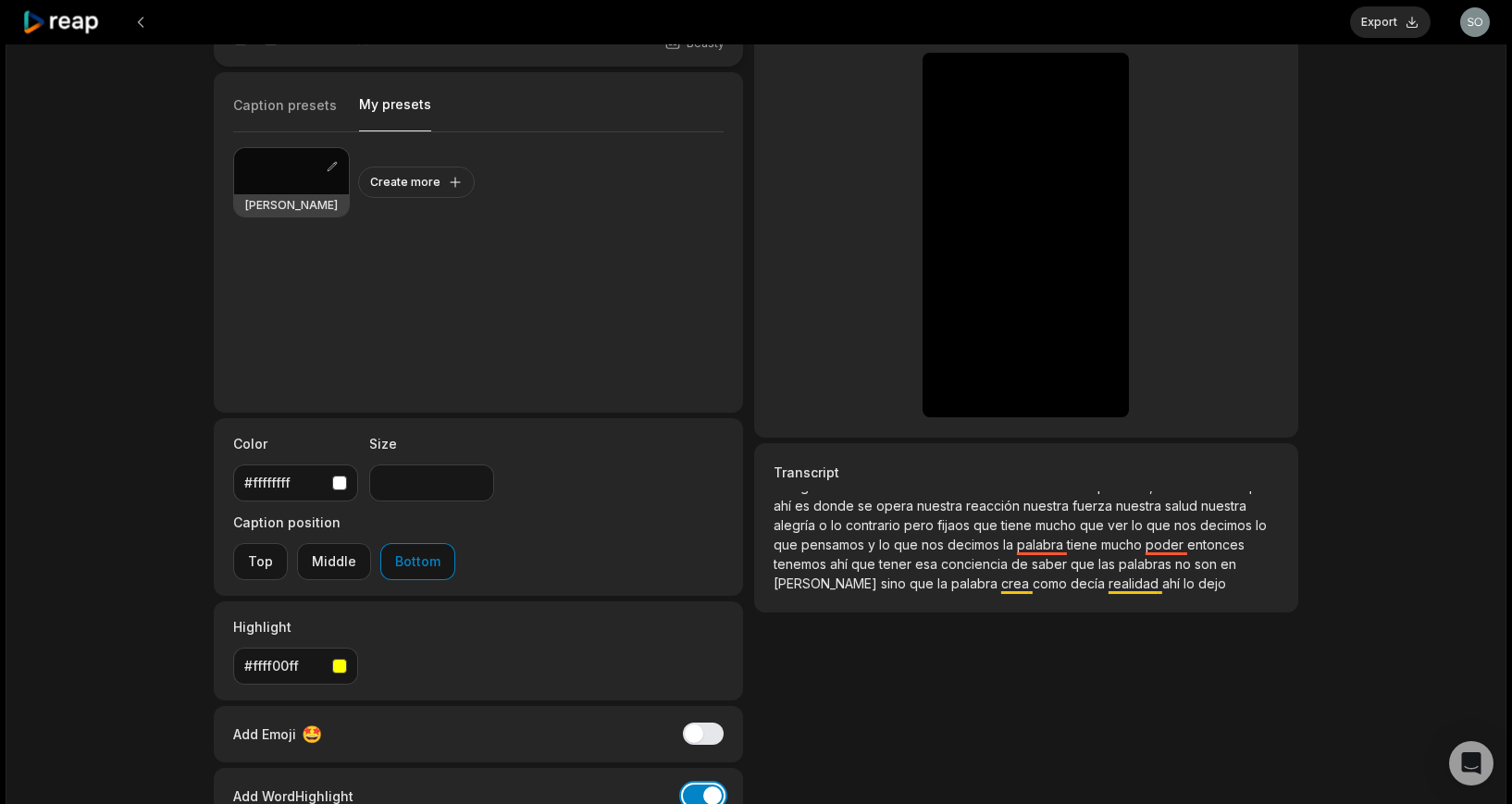
click at [705, 784] on button "Add Word Highlight" at bounding box center [702, 796] width 40 height 22
click at [279, 171] on div at bounding box center [291, 170] width 115 height 46
drag, startPoint x: 398, startPoint y: 485, endPoint x: 366, endPoint y: 479, distance: 32.6
click at [357, 475] on div "Color #ffffffff Size ** Caption position Top Middle Bottom" at bounding box center [477, 507] width 529 height 178
type input "**"
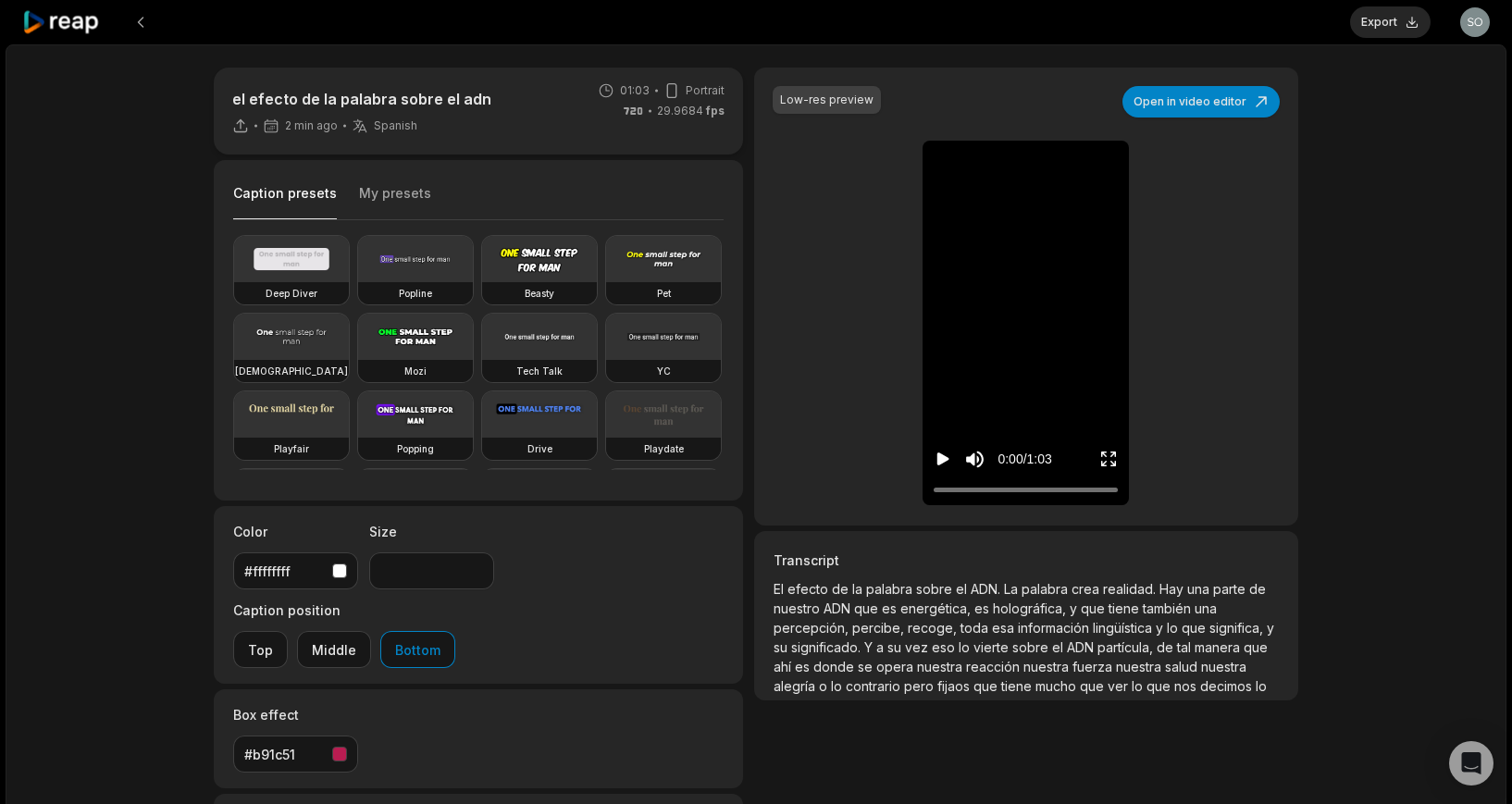
type input "**"
click at [943, 455] on icon "Play video" at bounding box center [943, 460] width 12 height 13
click at [943, 459] on icon "Pause video" at bounding box center [943, 459] width 19 height 19
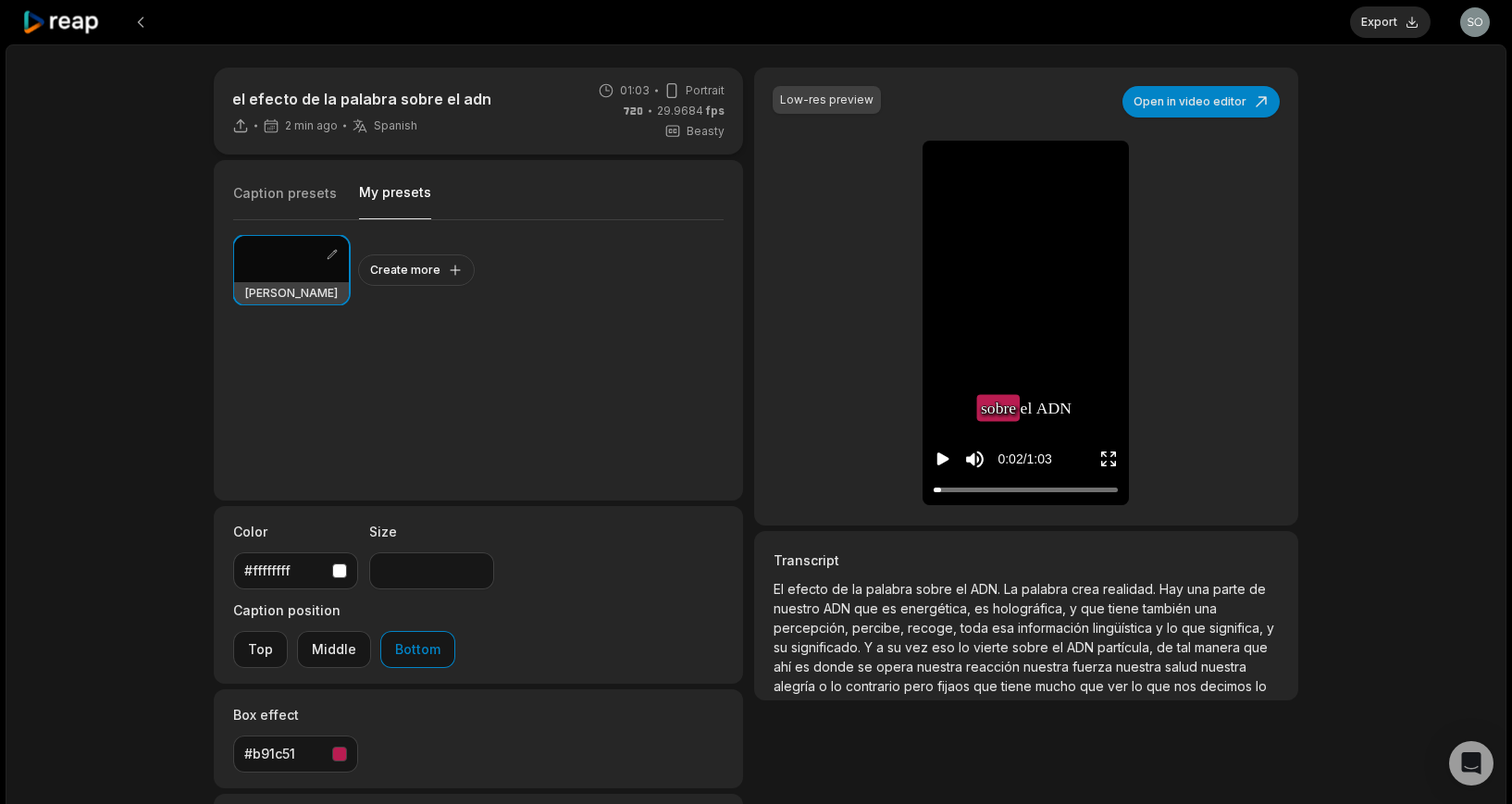
click at [383, 193] on button "My presets" at bounding box center [395, 201] width 72 height 37
drag, startPoint x: 283, startPoint y: 265, endPoint x: 296, endPoint y: 269, distance: 13.6
click at [283, 265] on div at bounding box center [291, 258] width 115 height 46
drag, startPoint x: 1182, startPoint y: 106, endPoint x: 1186, endPoint y: 212, distance: 106.1
click at [1182, 106] on button "Open in video editor" at bounding box center [1201, 102] width 157 height 32
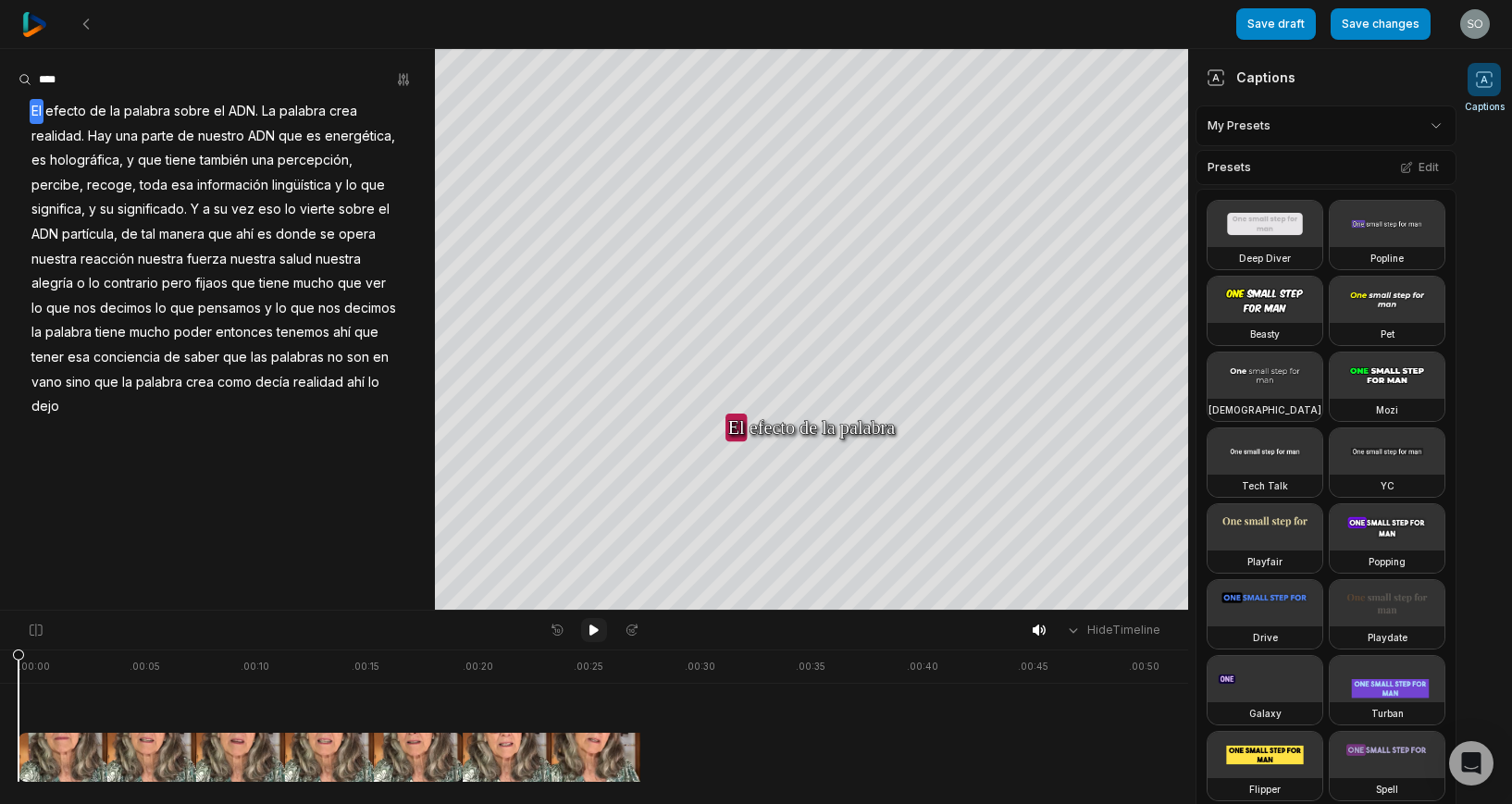
click at [590, 634] on icon at bounding box center [595, 630] width 9 height 11
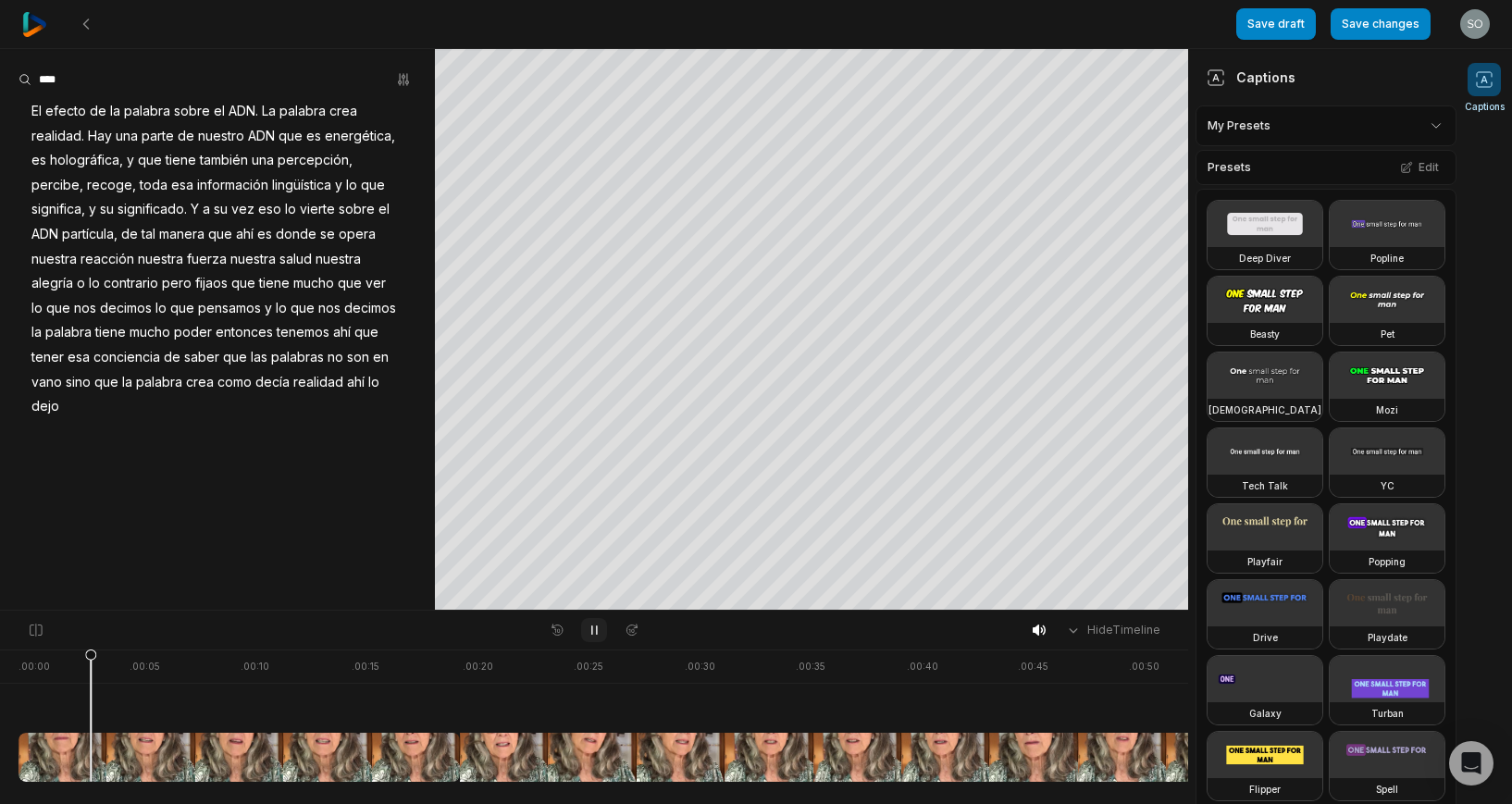
click at [595, 628] on icon at bounding box center [595, 630] width 15 height 15
drag, startPoint x: 94, startPoint y: 655, endPoint x: 33, endPoint y: 663, distance: 61.5
click at [23, 663] on icon at bounding box center [23, 720] width 11 height 140
click at [590, 635] on icon at bounding box center [595, 630] width 9 height 11
click at [594, 634] on icon at bounding box center [595, 630] width 15 height 15
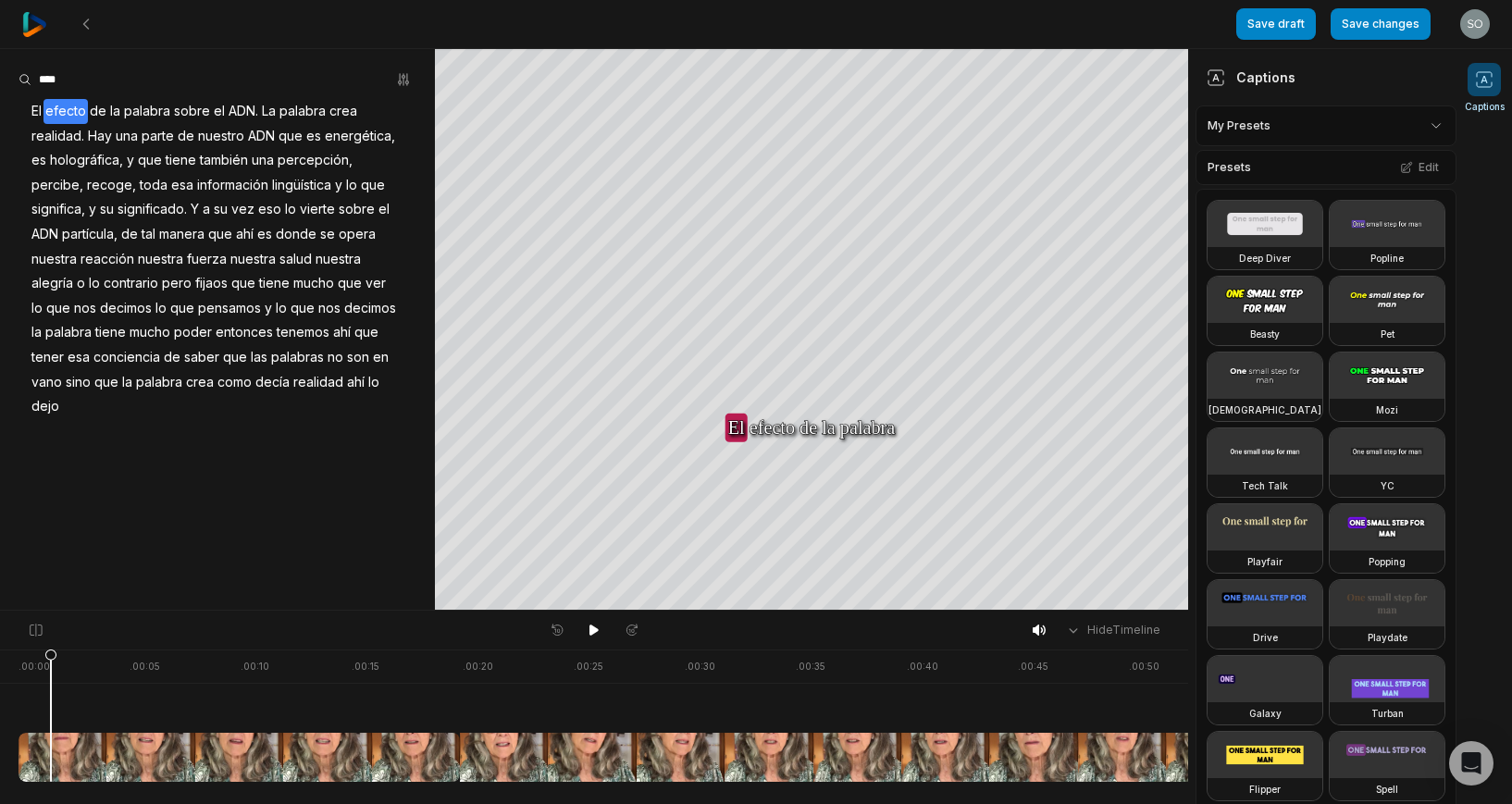
drag, startPoint x: 155, startPoint y: 660, endPoint x: -7, endPoint y: 654, distance: 162.1
click at [0, 654] on html "Save draft Save changes Open user menu Captions Your browser does not support m…" at bounding box center [756, 402] width 1512 height 804
drag, startPoint x: 1282, startPoint y: 21, endPoint x: 1240, endPoint y: 66, distance: 61.6
click at [1282, 21] on button "Save draft" at bounding box center [1276, 24] width 80 height 32
click at [592, 633] on icon at bounding box center [595, 630] width 9 height 11
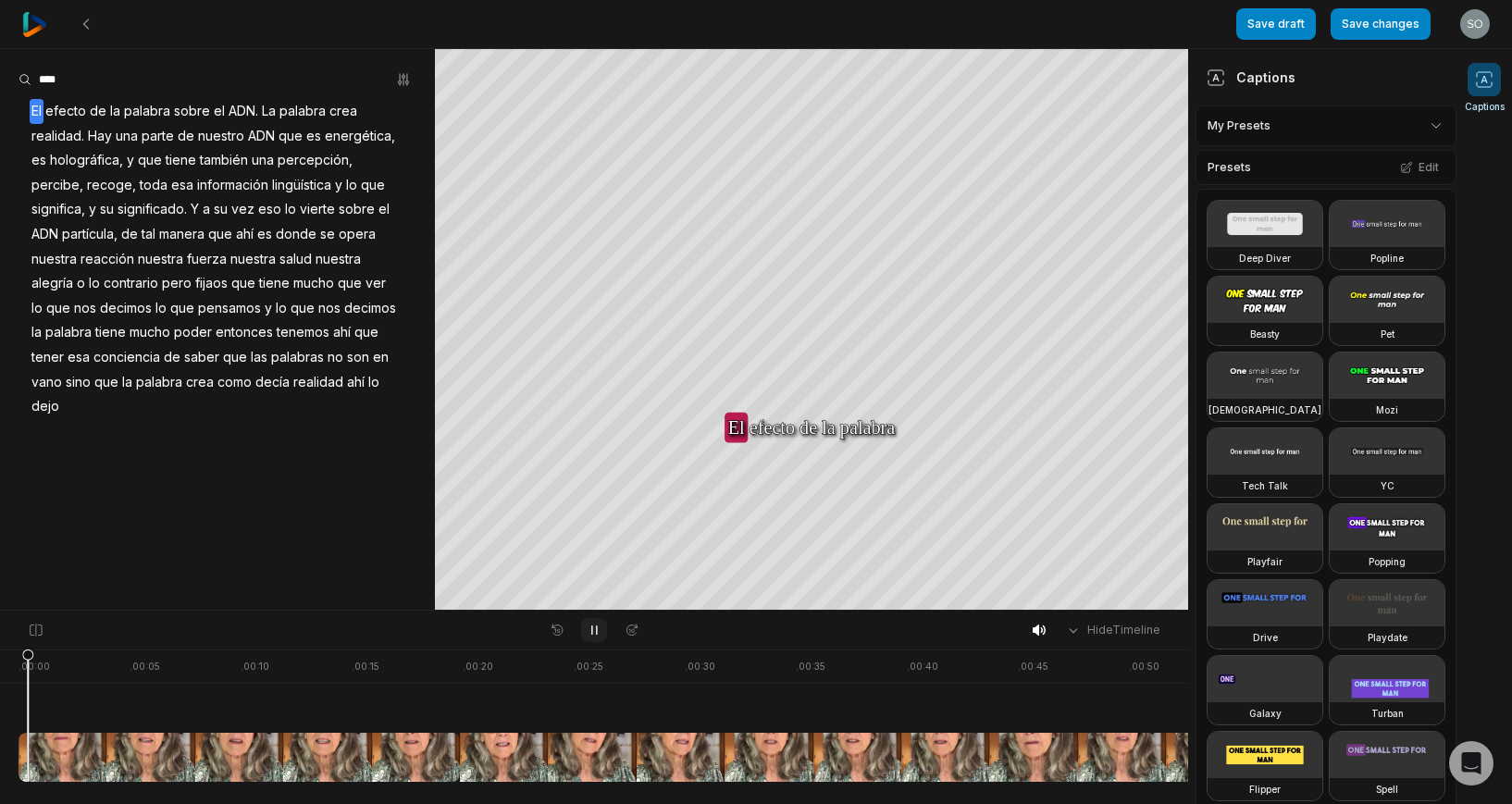
click at [588, 631] on icon at bounding box center [595, 630] width 15 height 15
click at [589, 630] on icon at bounding box center [595, 630] width 15 height 15
click at [589, 631] on icon at bounding box center [595, 630] width 15 height 15
click at [51, 654] on div at bounding box center [681, 715] width 1324 height 132
click at [41, 660] on icon at bounding box center [42, 715] width 13 height 133
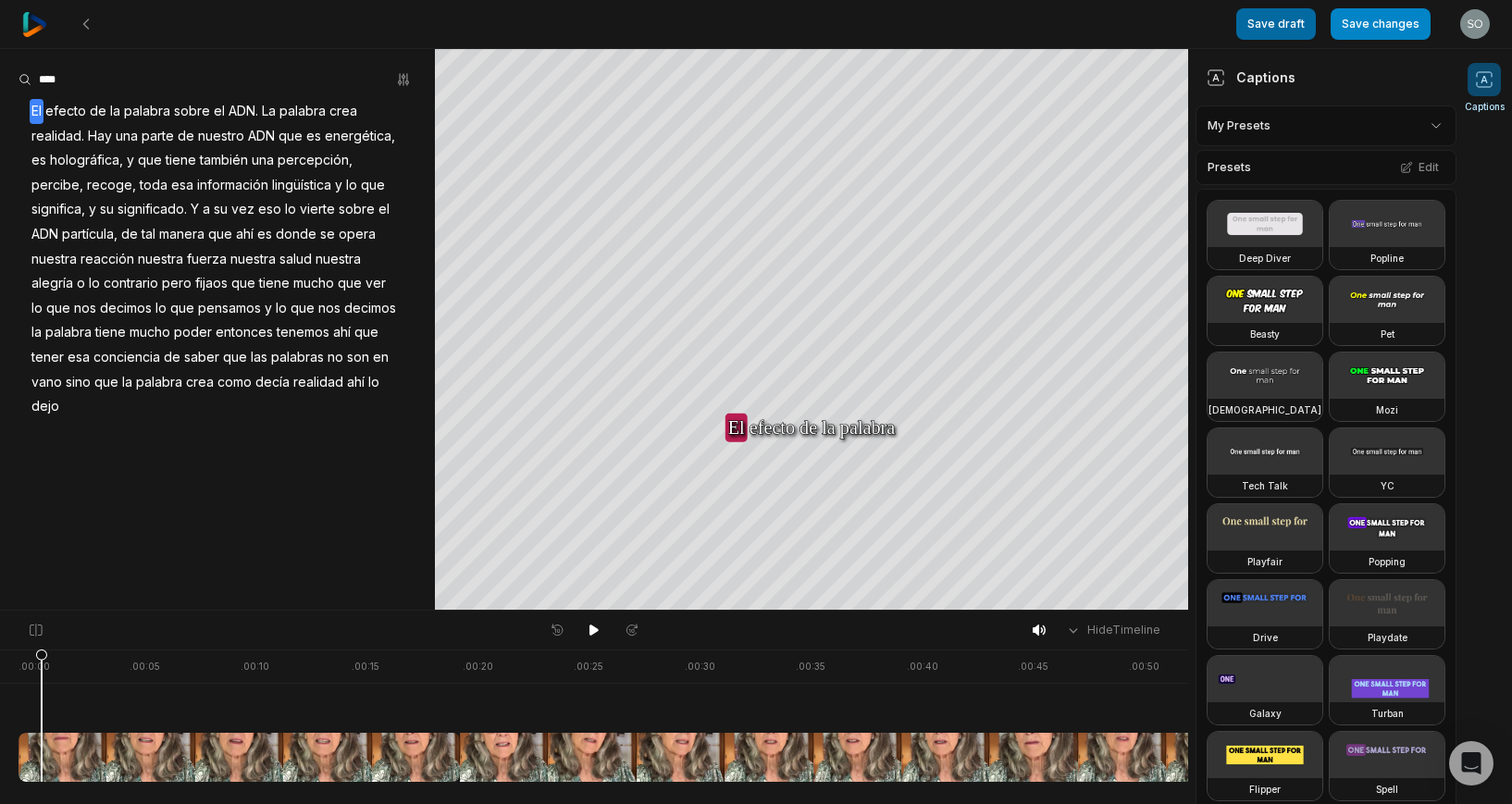
click at [1270, 22] on button "Save draft" at bounding box center [1276, 24] width 80 height 32
click at [1400, 15] on button "Save changes" at bounding box center [1380, 24] width 100 height 32
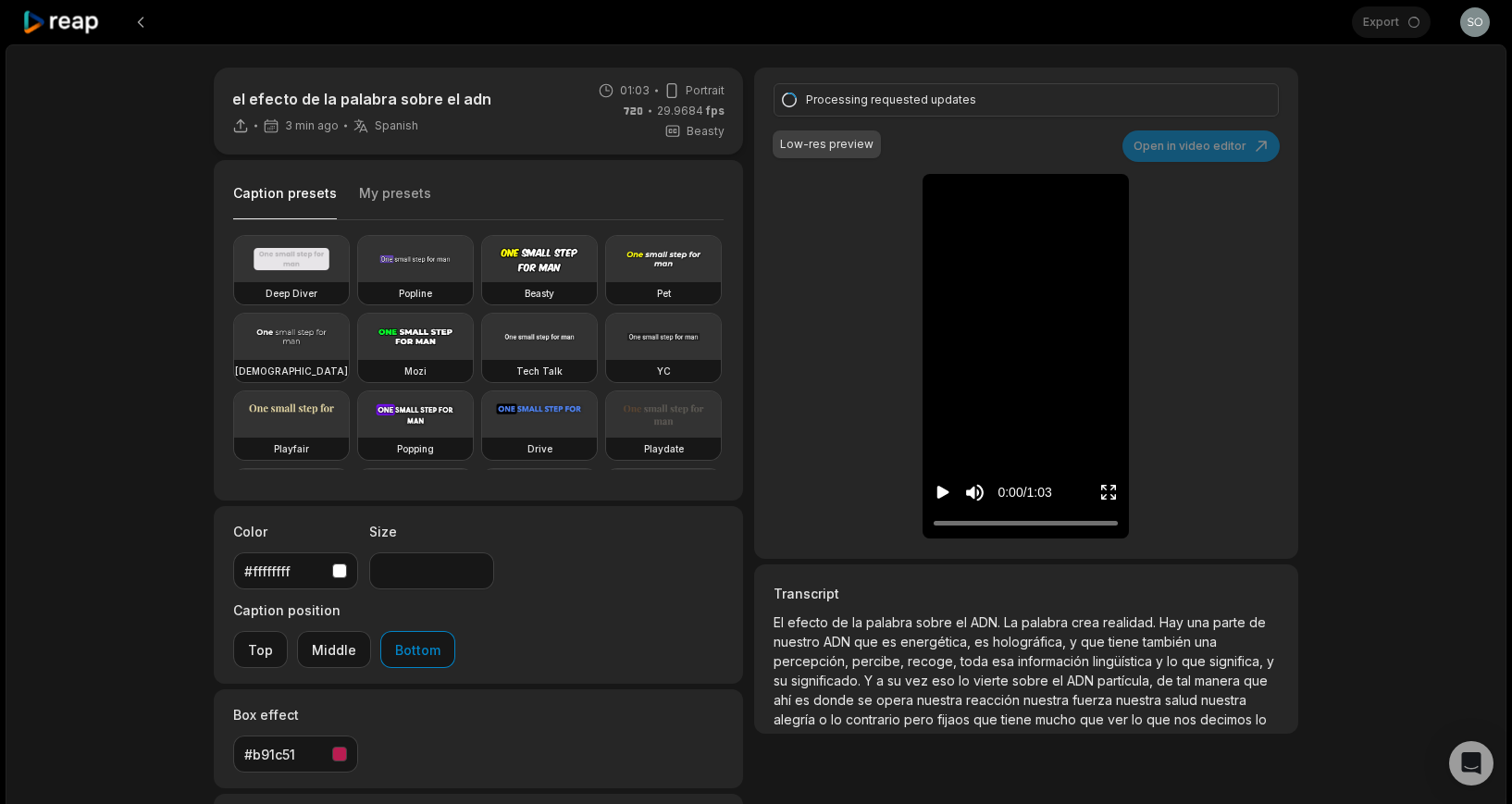
type input "**"
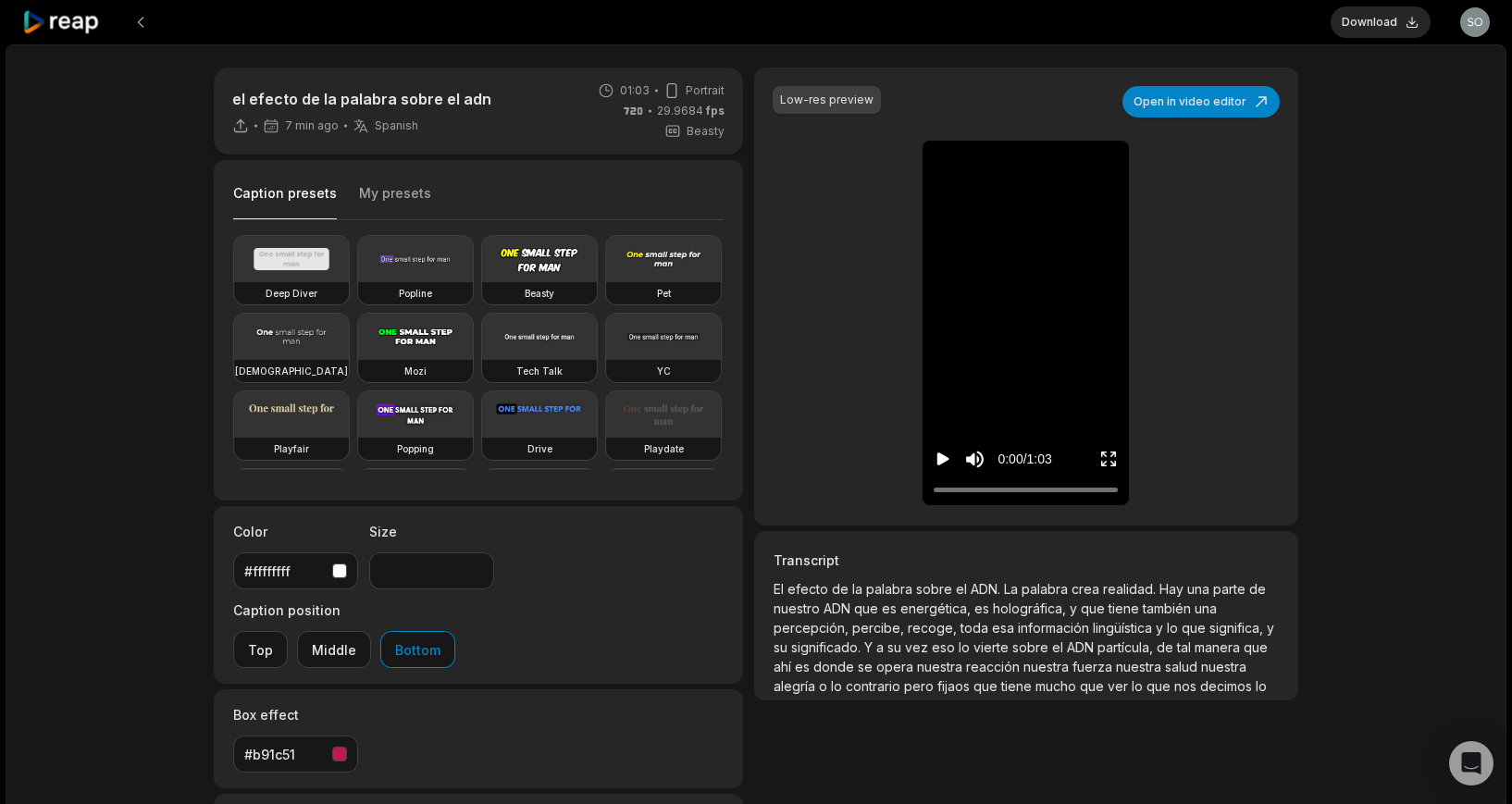
type input "**"
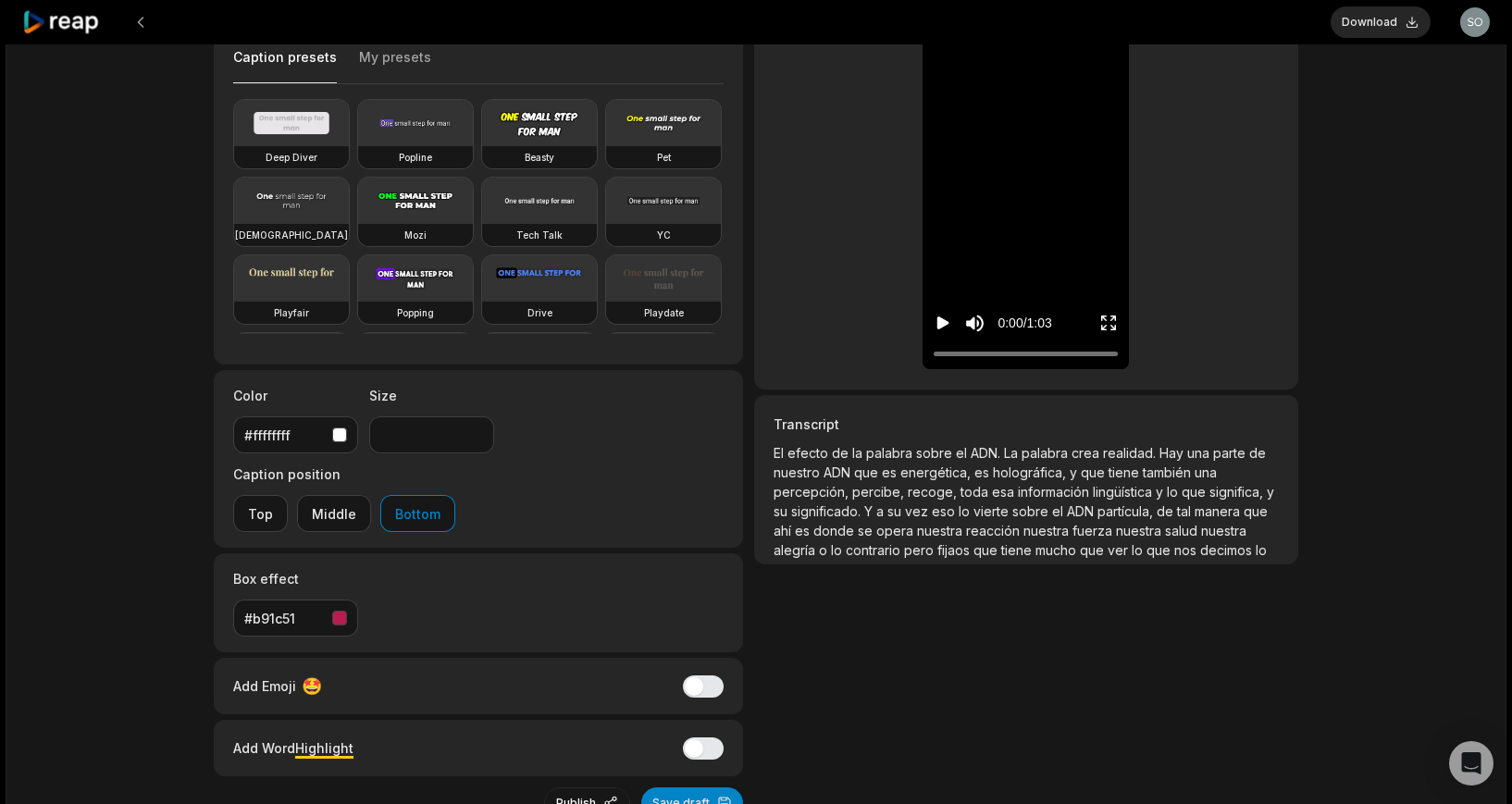
scroll to position [173, 0]
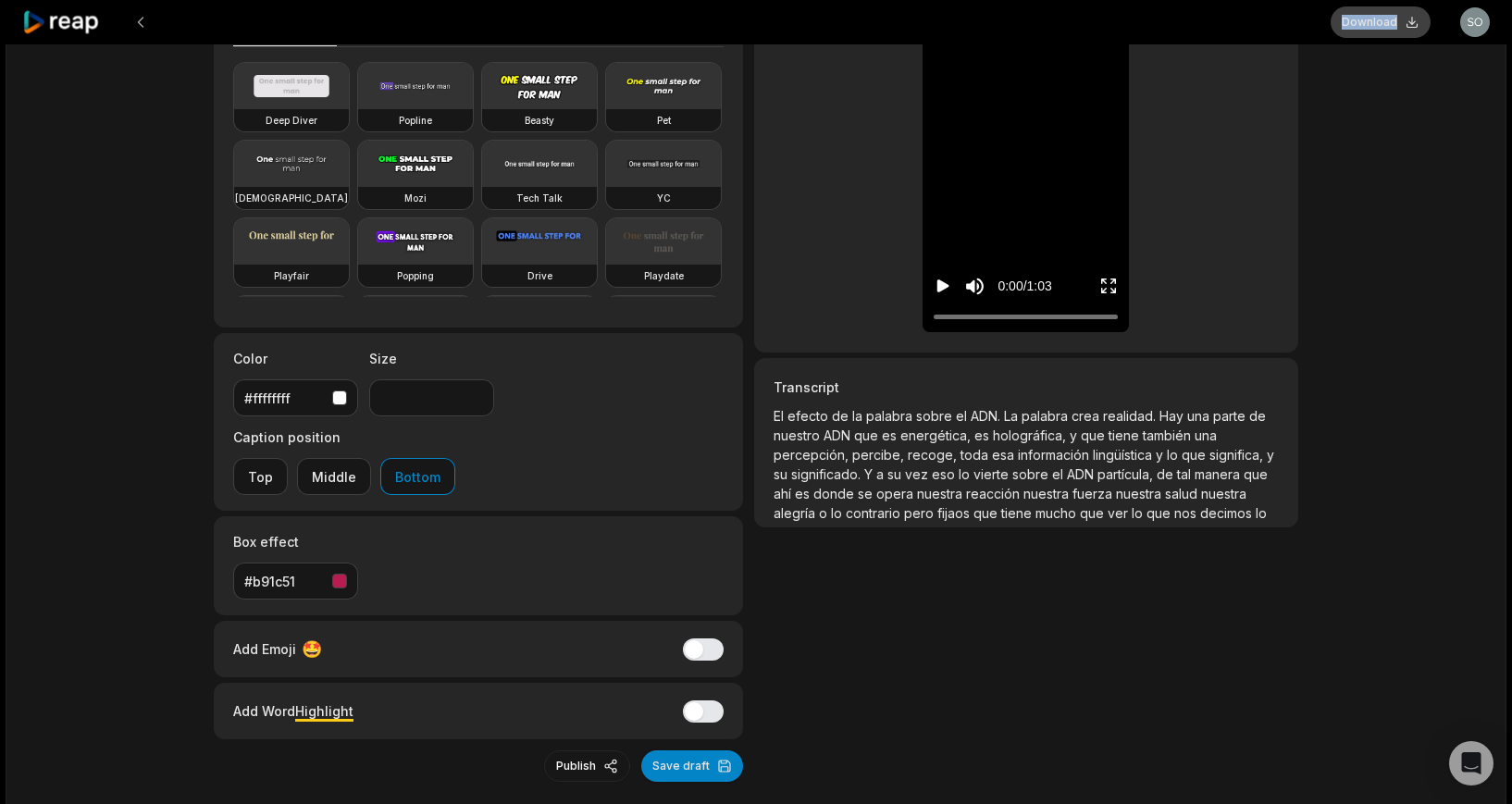
click at [1421, 14] on div "Download Open user menu" at bounding box center [1410, 22] width 159 height 44
click at [1372, 23] on button "Download" at bounding box center [1380, 22] width 100 height 32
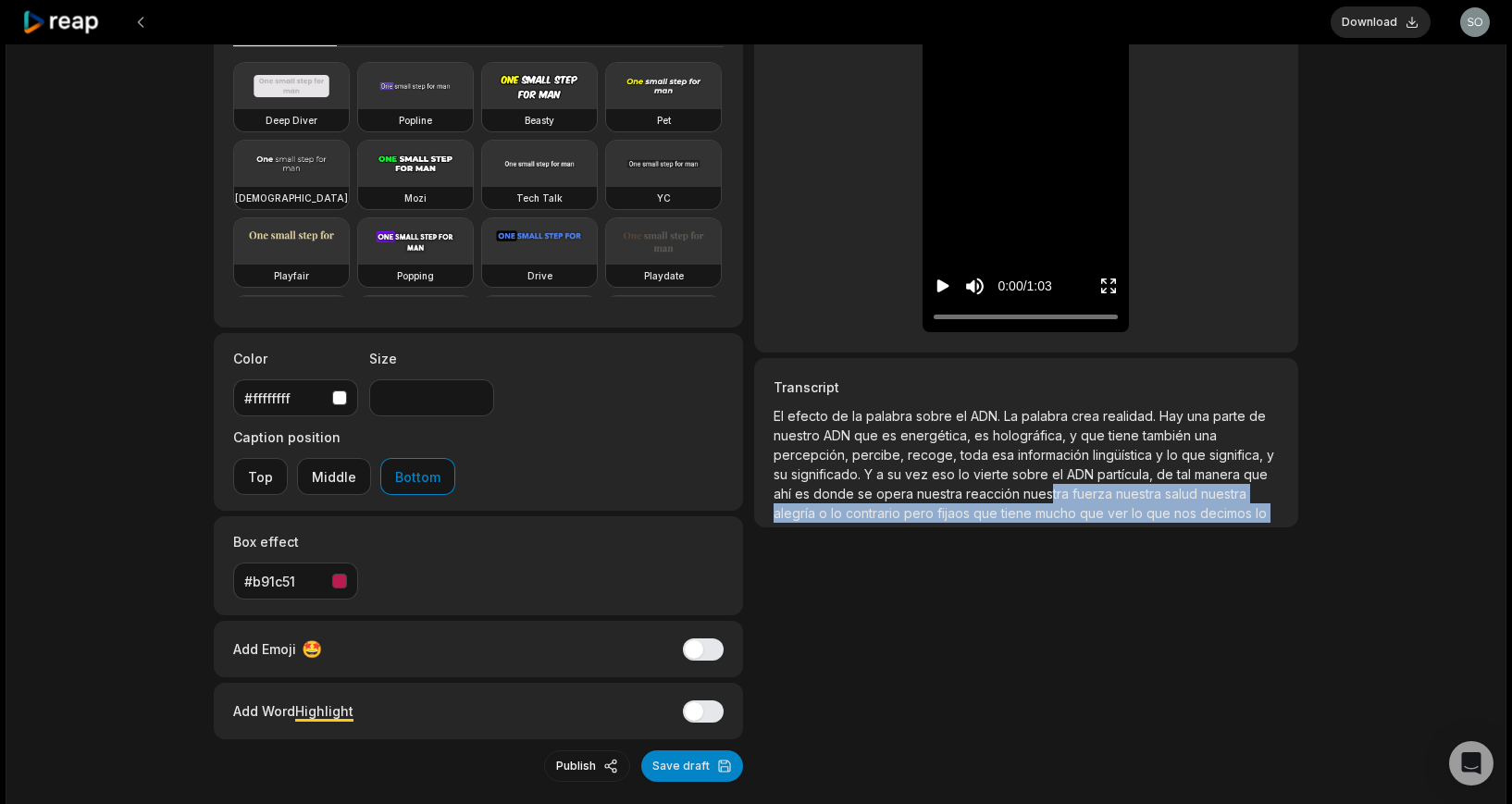
scroll to position [73, 0]
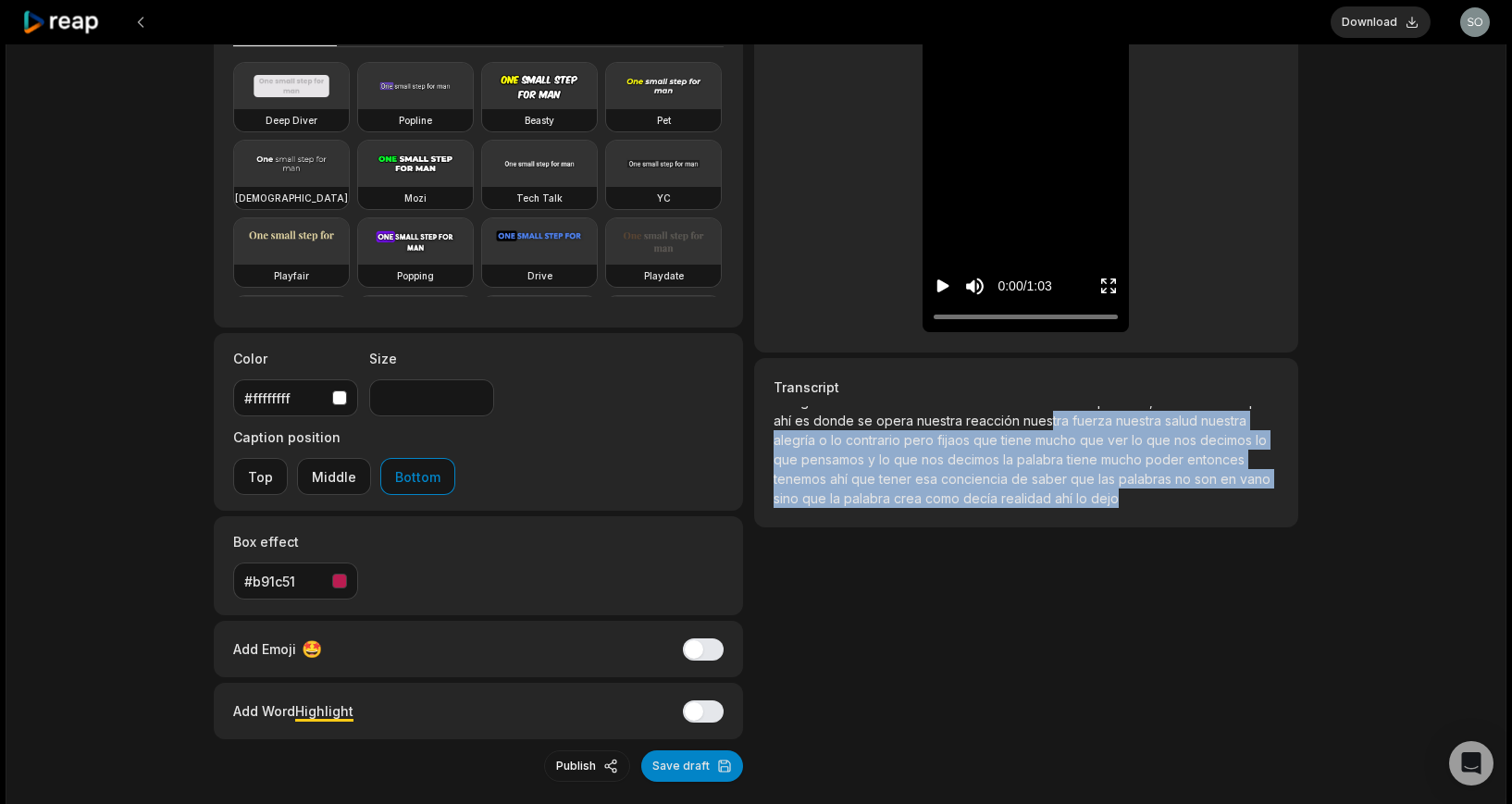
drag, startPoint x: 1050, startPoint y: 486, endPoint x: 1066, endPoint y: 587, distance: 102.3
click at [1065, 587] on div "Low-res preview Open in video editor El El efecto efecto de de la la palabra pa…" at bounding box center [1026, 338] width 544 height 887
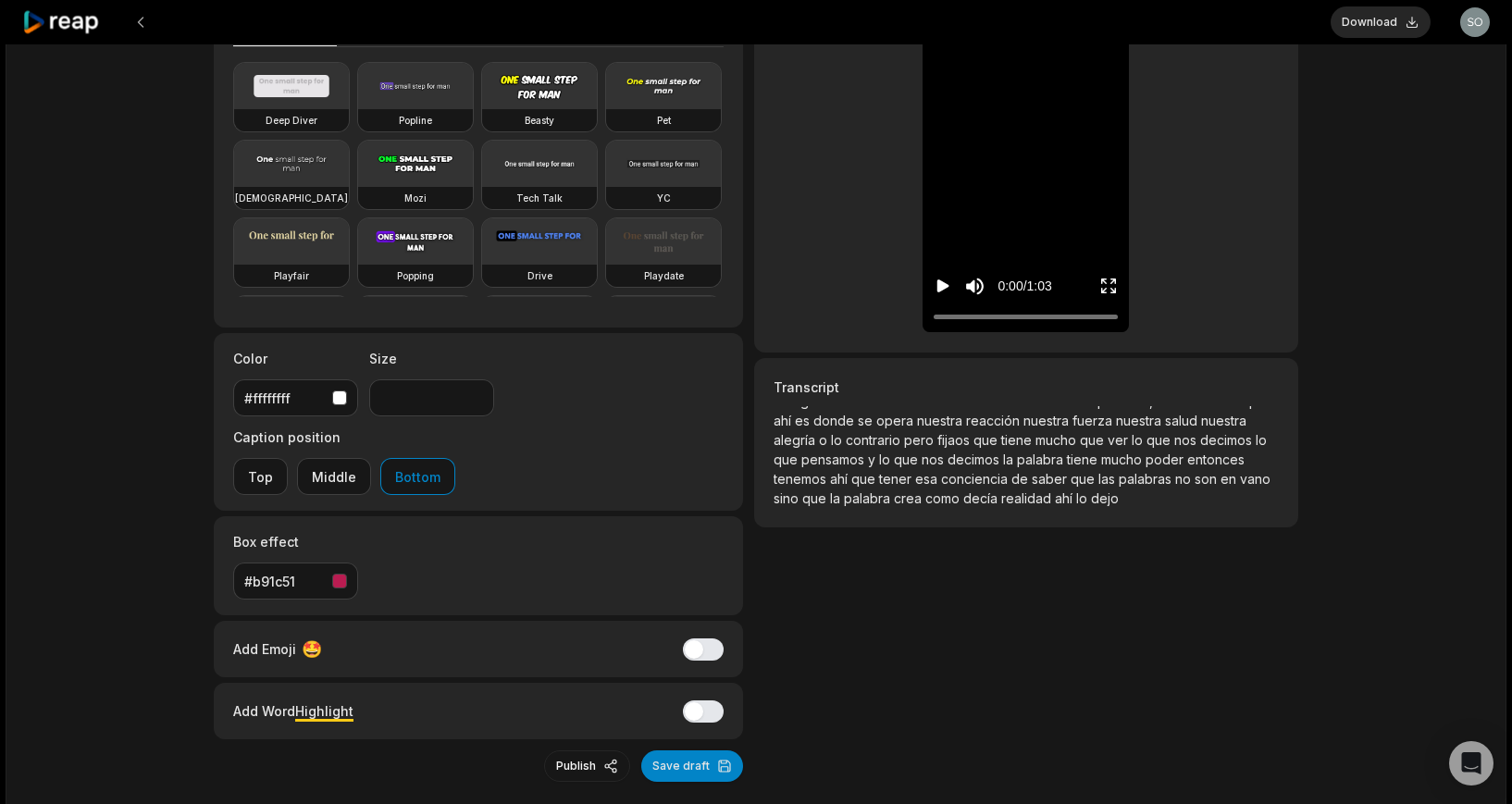
click at [930, 460] on span "nos" at bounding box center [934, 459] width 26 height 16
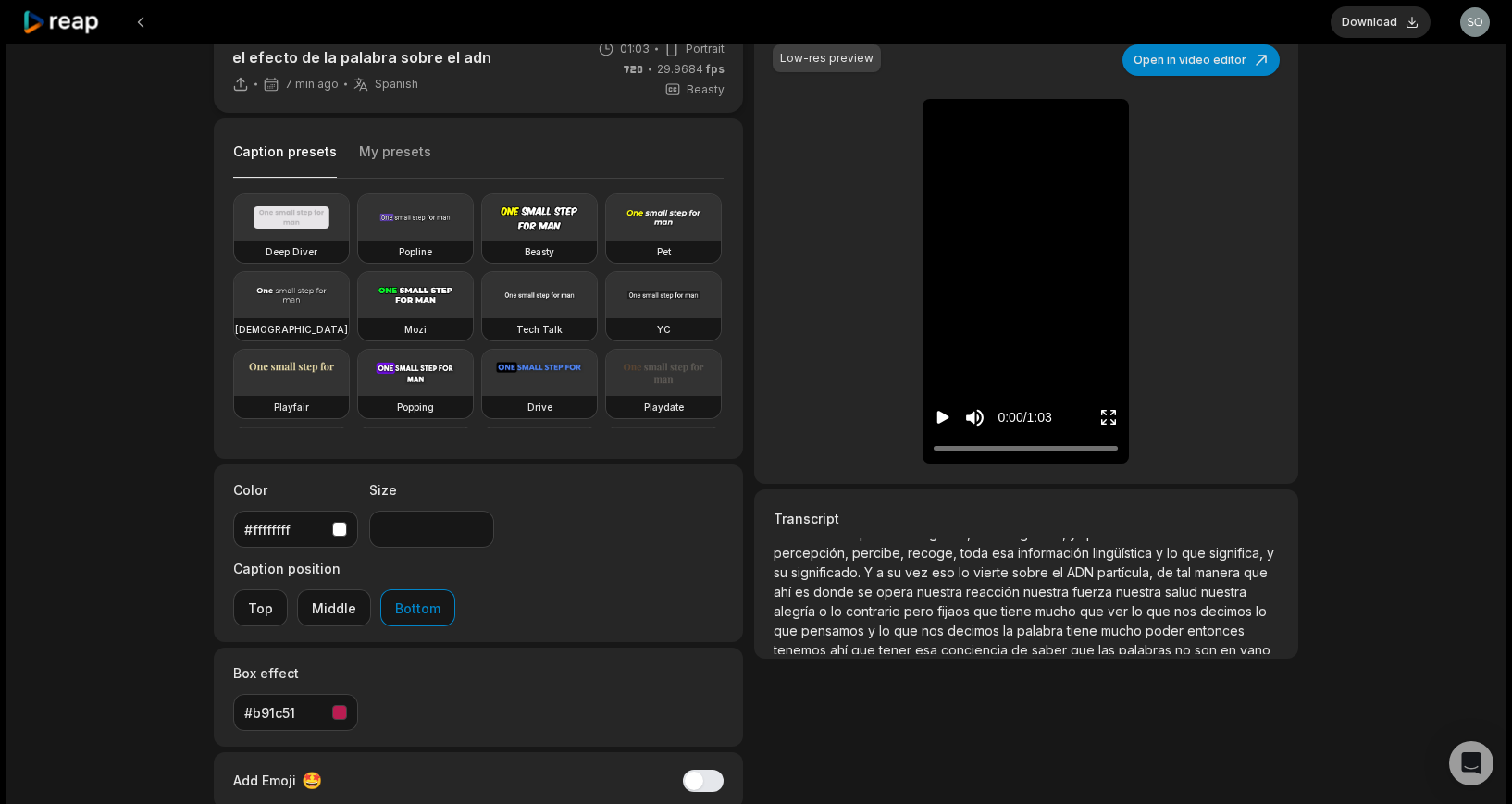
scroll to position [0, 0]
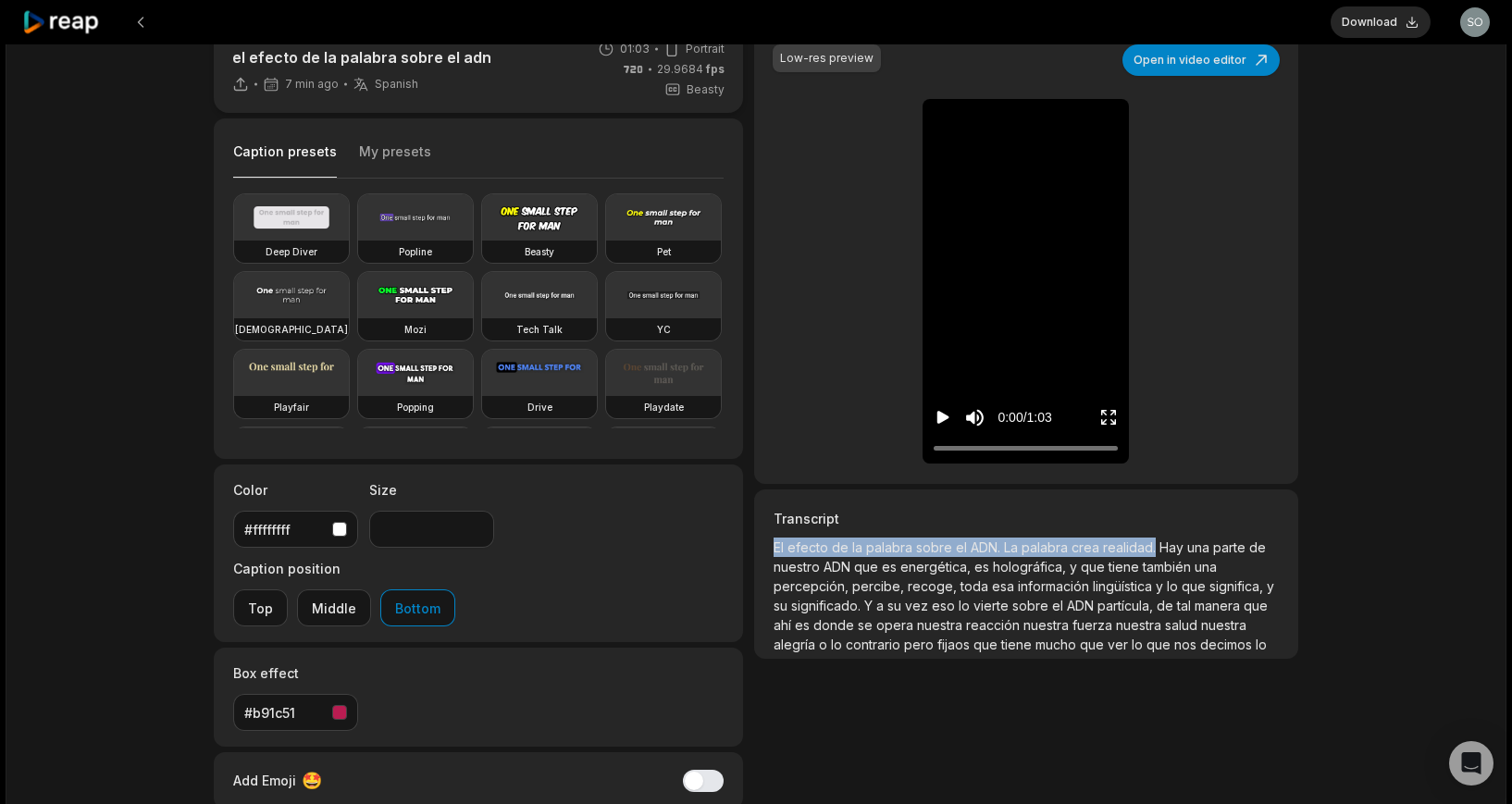
drag, startPoint x: 1152, startPoint y: 548, endPoint x: 767, endPoint y: 547, distance: 385.0
click at [767, 543] on div "Transcript El efecto de la palabra sobre el ADN. La palabra crea realidad. Hay …" at bounding box center [1026, 574] width 544 height 169
copy p "El efecto de la palabra sobre el ADN. La palabra crea realidad."
